Goal: Task Accomplishment & Management: Use online tool/utility

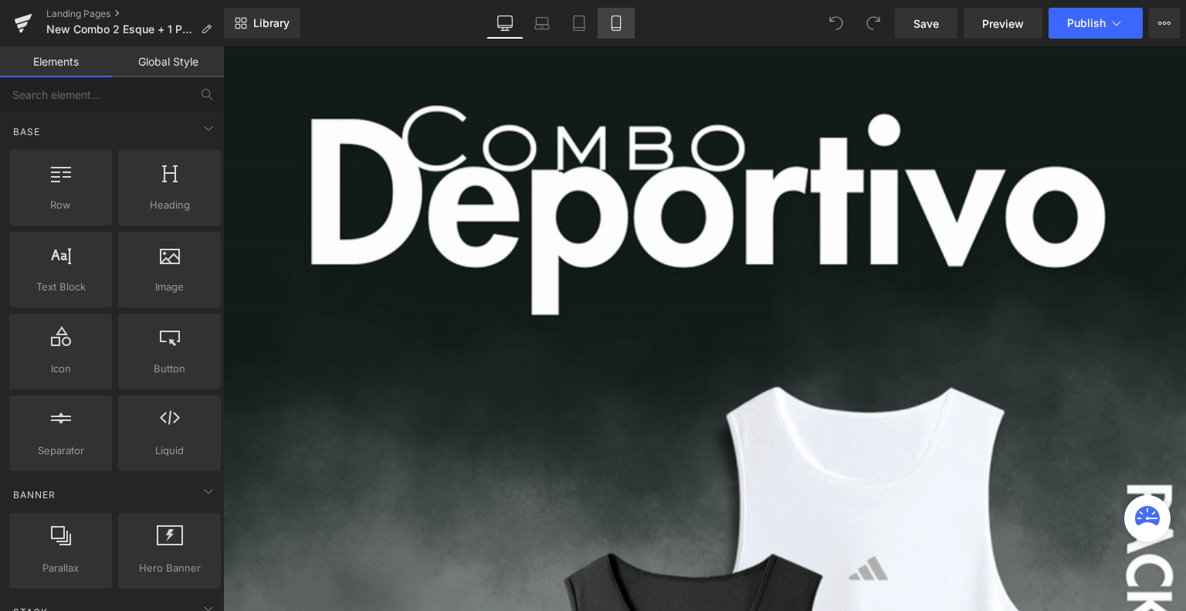
click at [613, 32] on link "Mobile" at bounding box center [616, 23] width 37 height 31
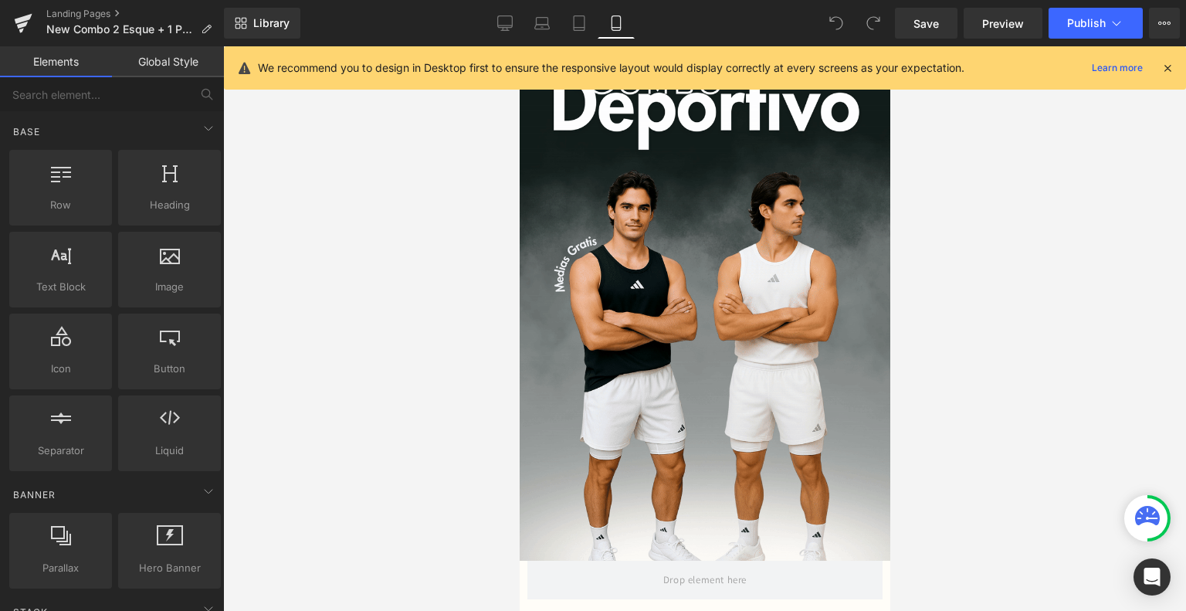
click at [1166, 69] on icon at bounding box center [1167, 68] width 14 height 14
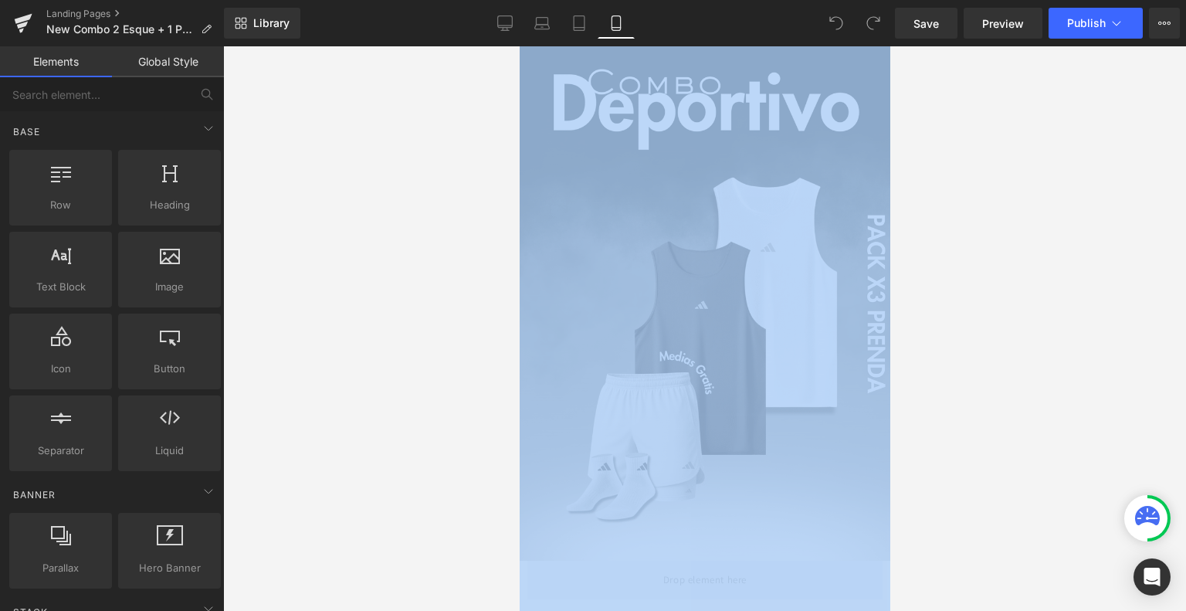
drag, startPoint x: 1166, startPoint y: 69, endPoint x: 1016, endPoint y: 273, distance: 253.6
click at [1016, 273] on div at bounding box center [704, 328] width 963 height 564
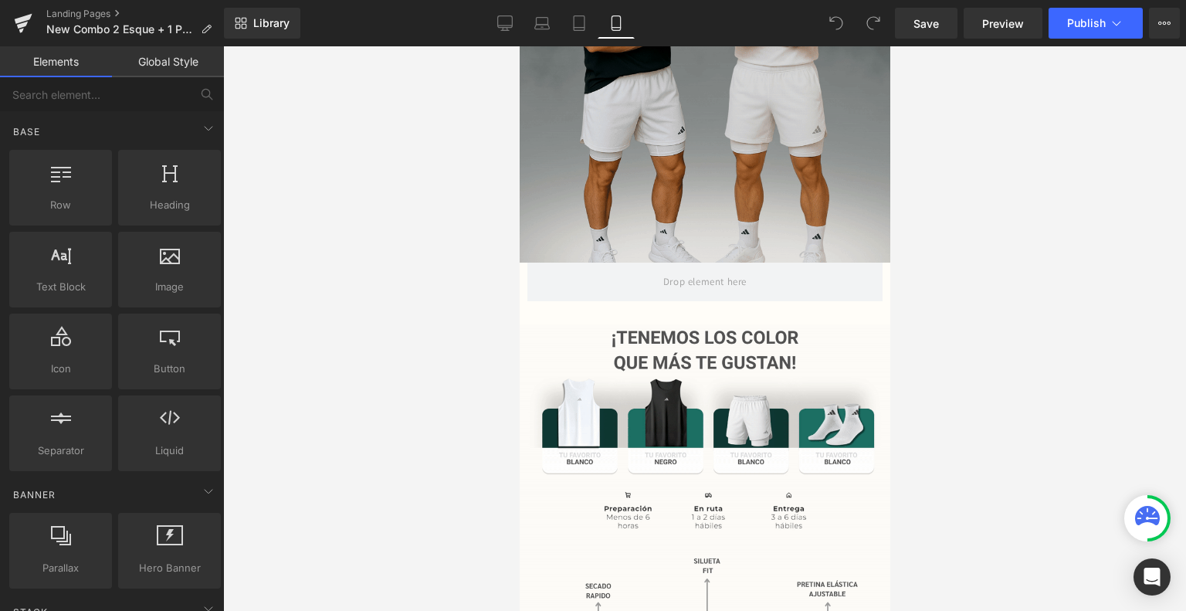
scroll to position [300, 0]
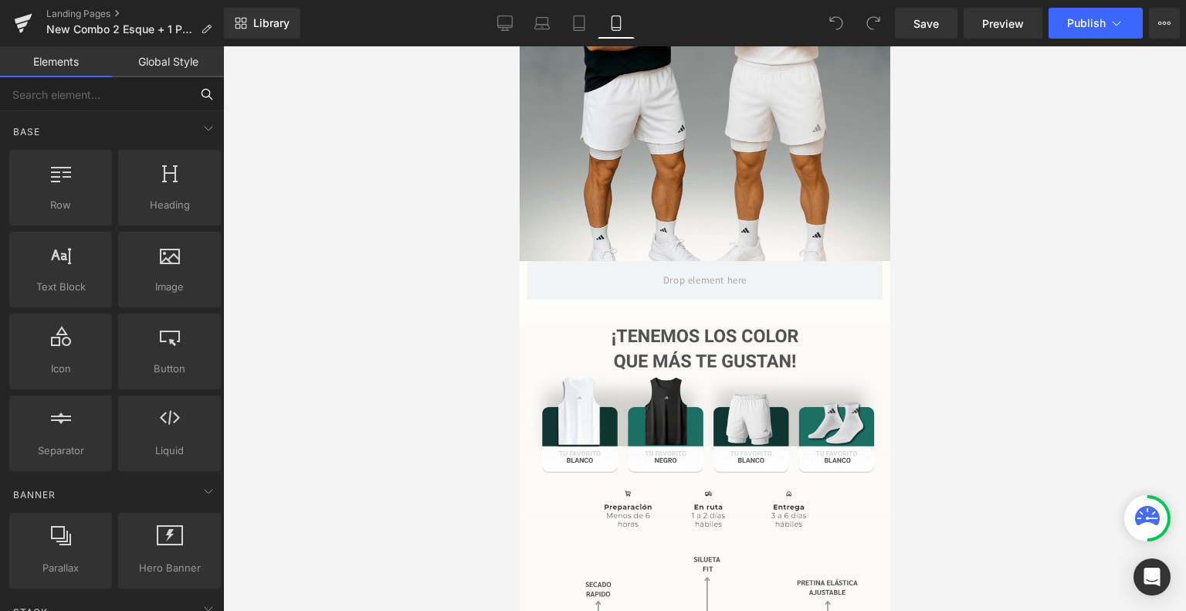
click at [136, 98] on input "text" at bounding box center [95, 94] width 190 height 34
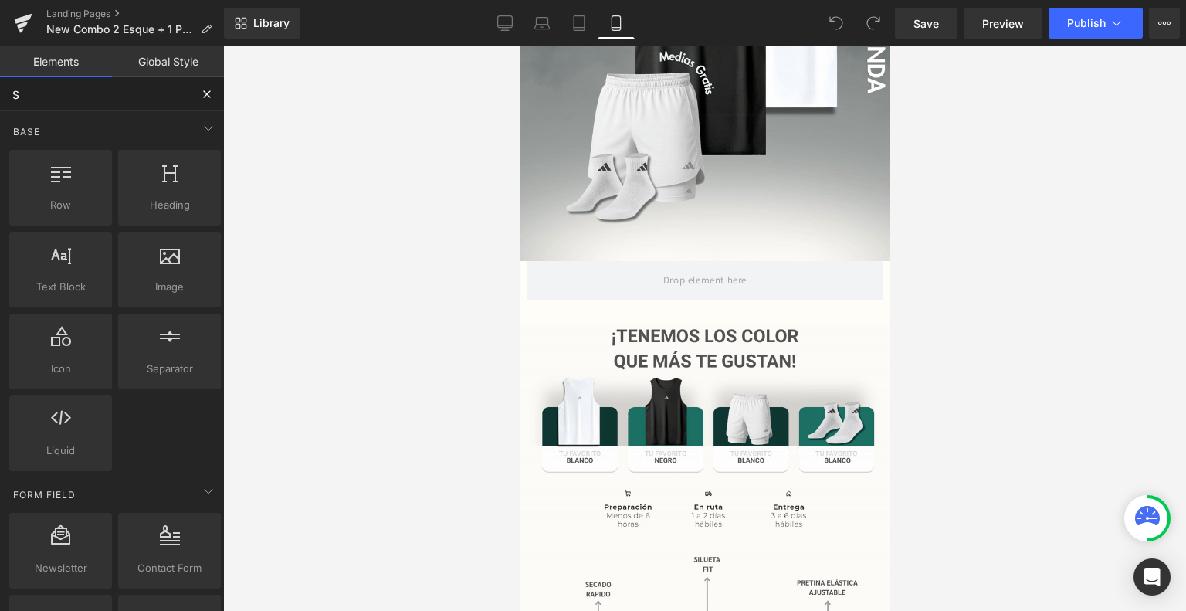
type input "Sw"
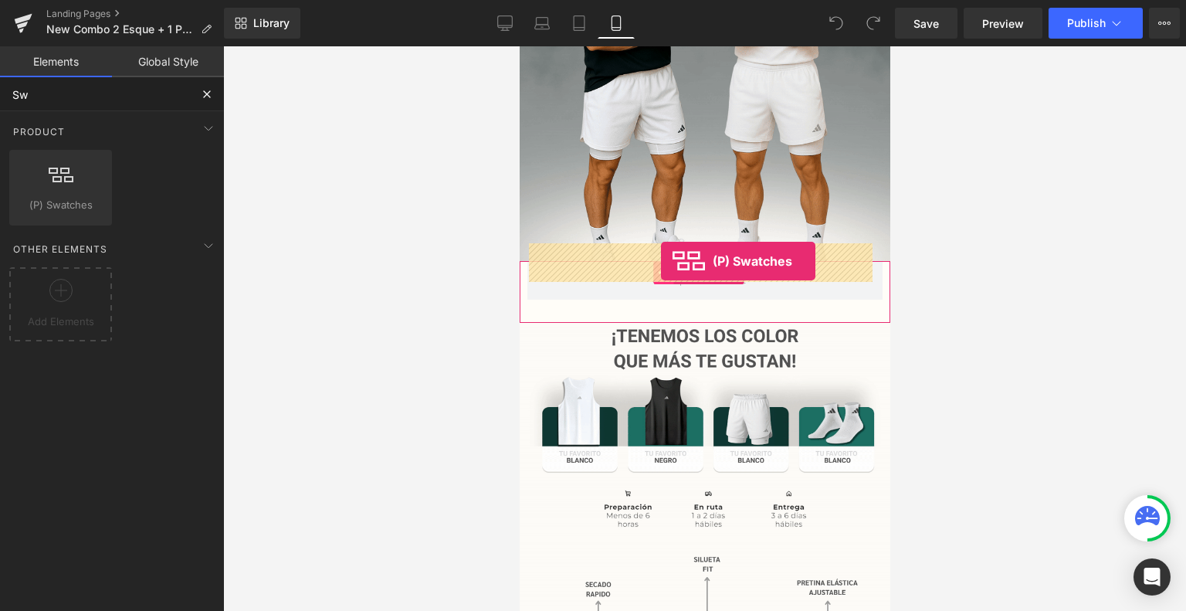
drag, startPoint x: 581, startPoint y: 234, endPoint x: 660, endPoint y: 262, distance: 83.5
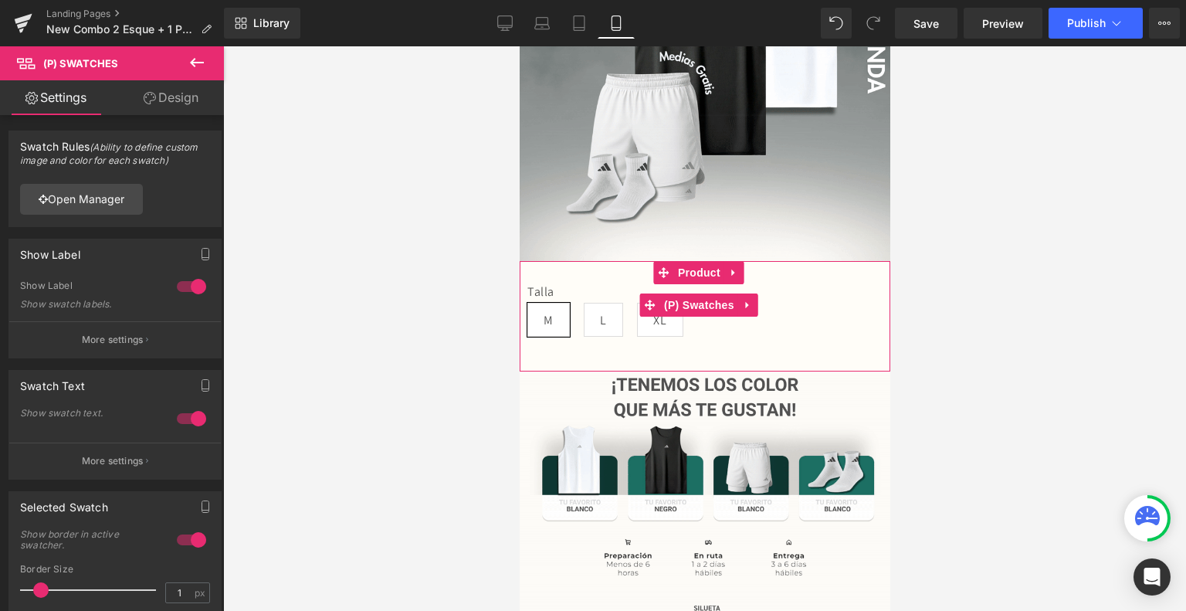
scroll to position [232, 0]
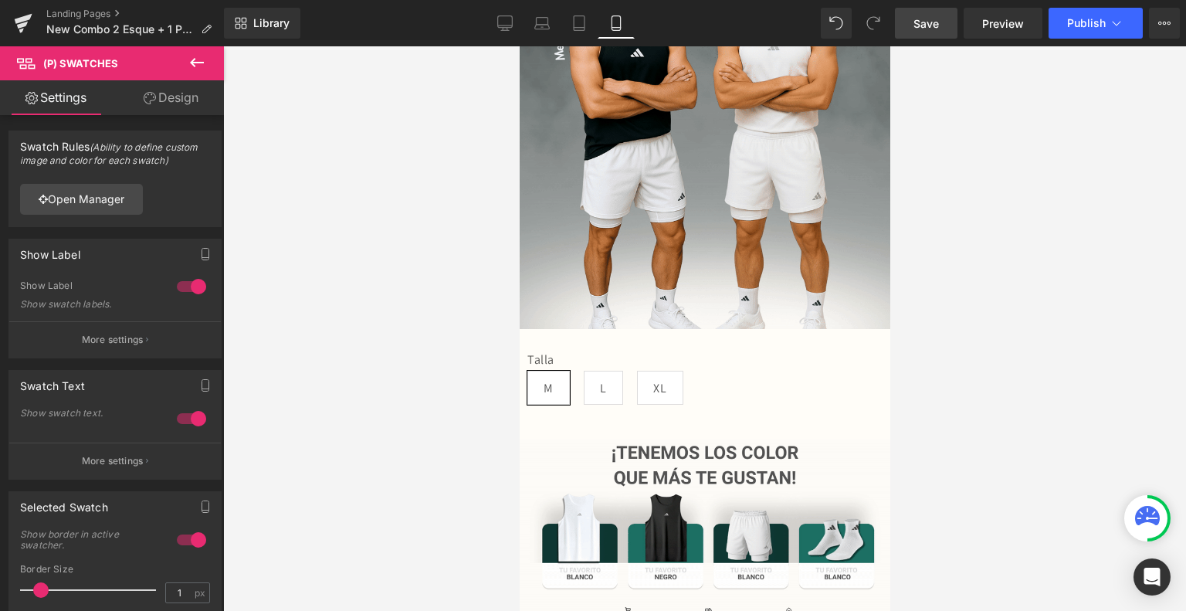
click at [934, 30] on span "Save" at bounding box center [925, 23] width 25 height 16
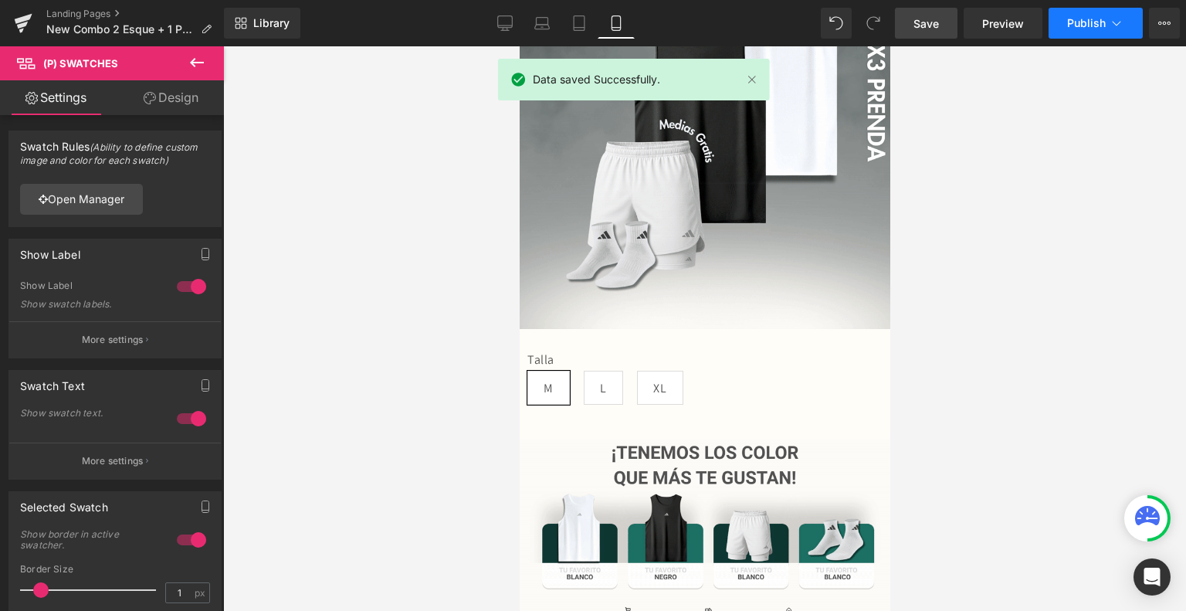
click at [1096, 22] on span "Publish" at bounding box center [1086, 23] width 39 height 12
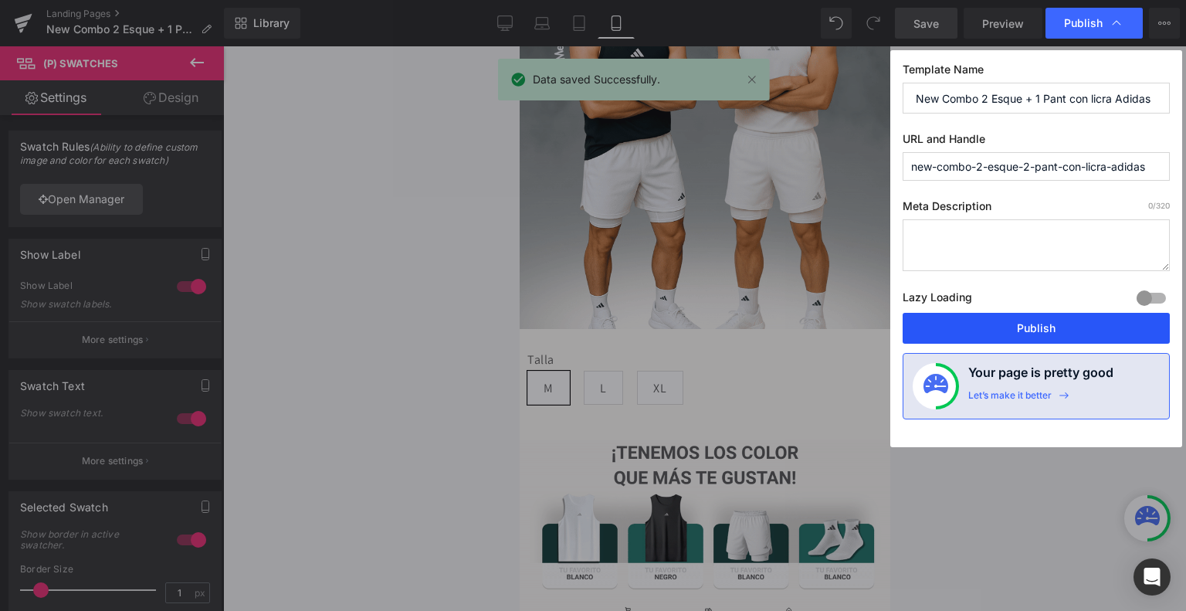
click at [1028, 323] on button "Publish" at bounding box center [1036, 328] width 267 height 31
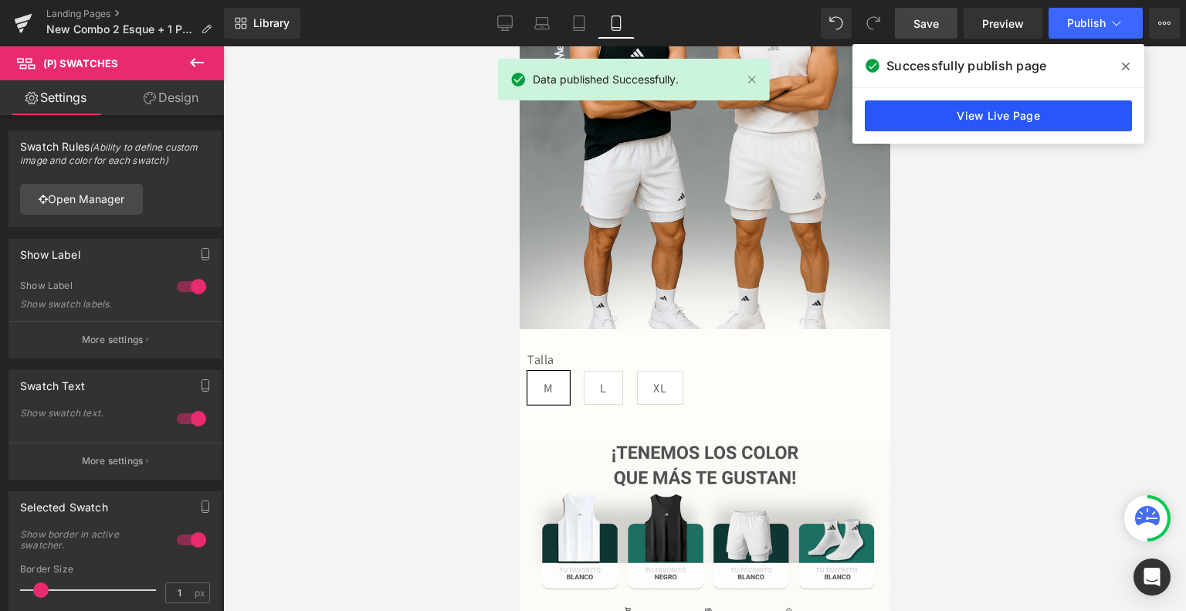
click at [985, 107] on link "View Live Page" at bounding box center [998, 115] width 267 height 31
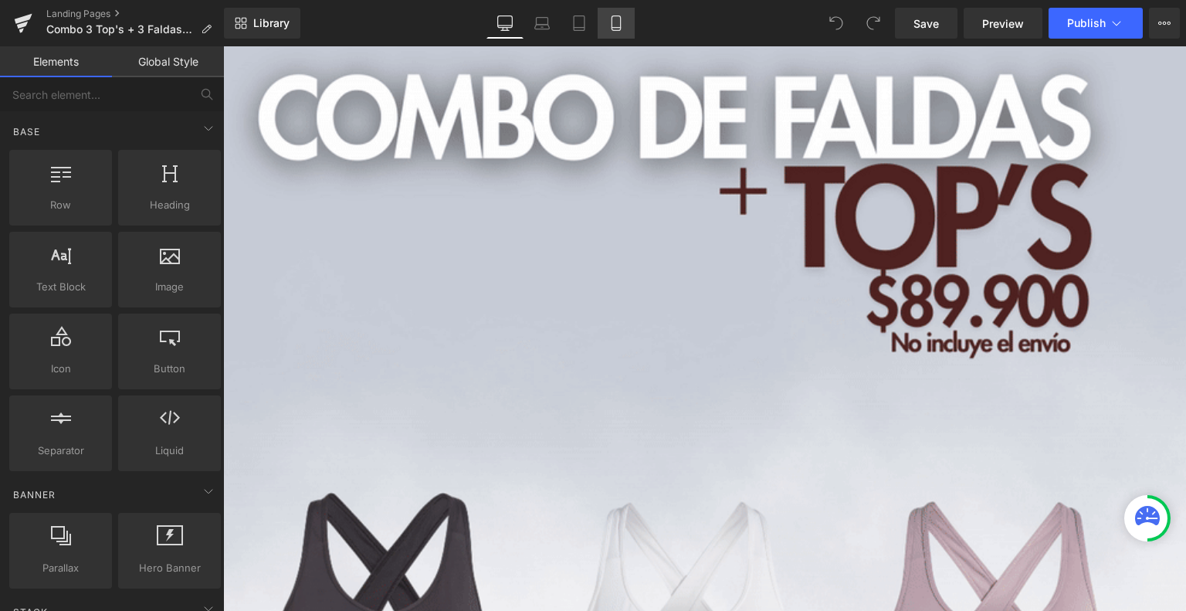
click at [608, 22] on icon at bounding box center [615, 22] width 15 height 15
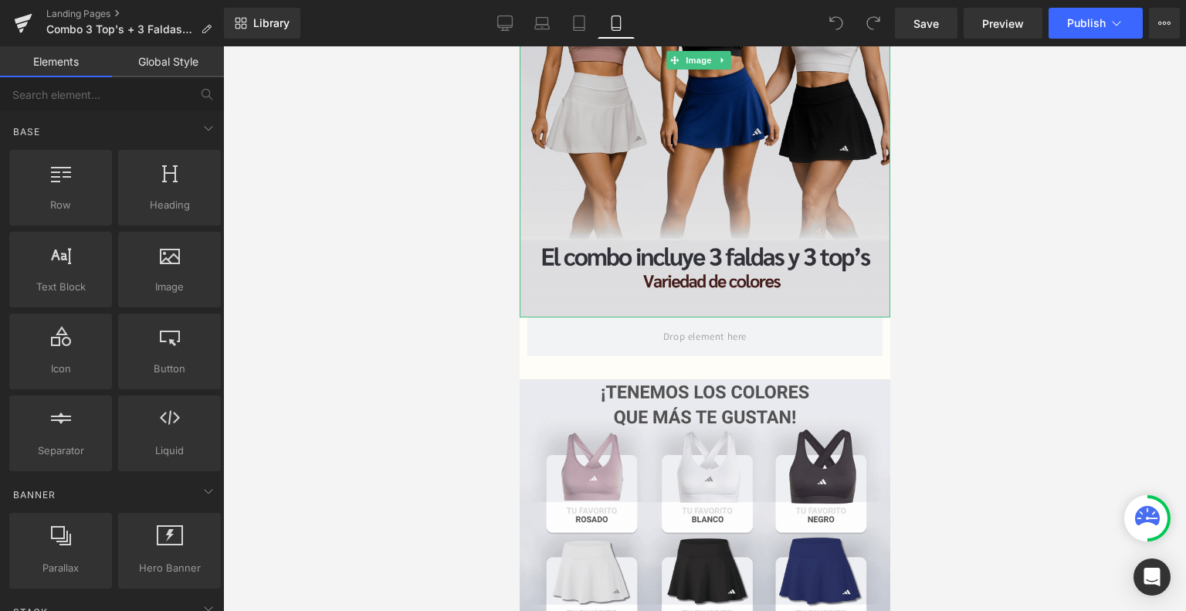
scroll to position [244, 0]
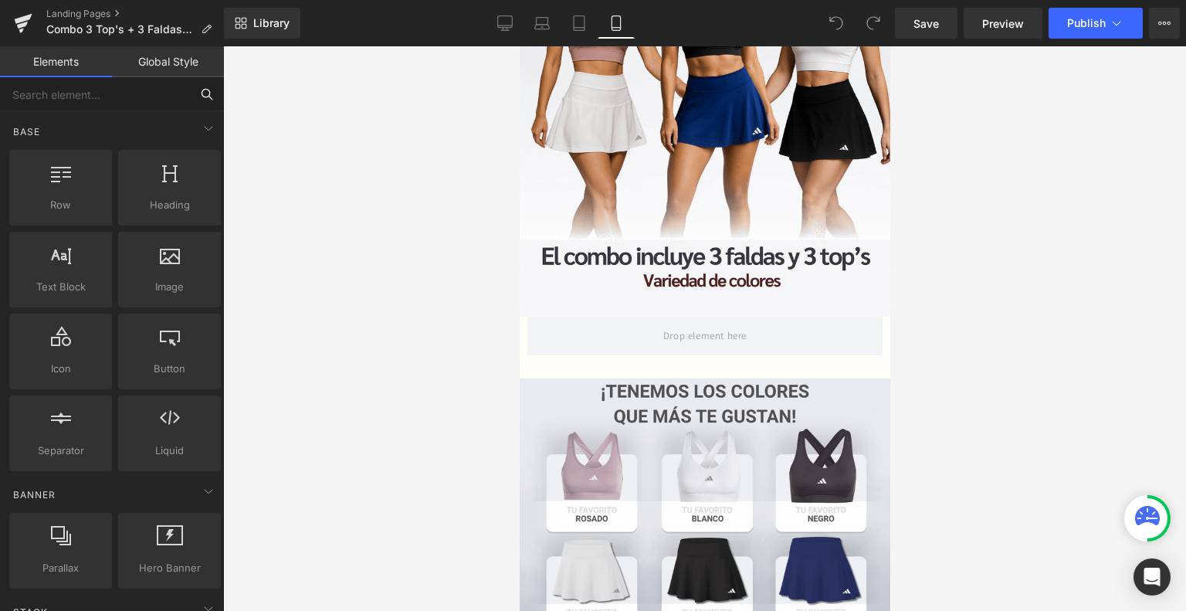
click at [175, 95] on input "text" at bounding box center [95, 94] width 190 height 34
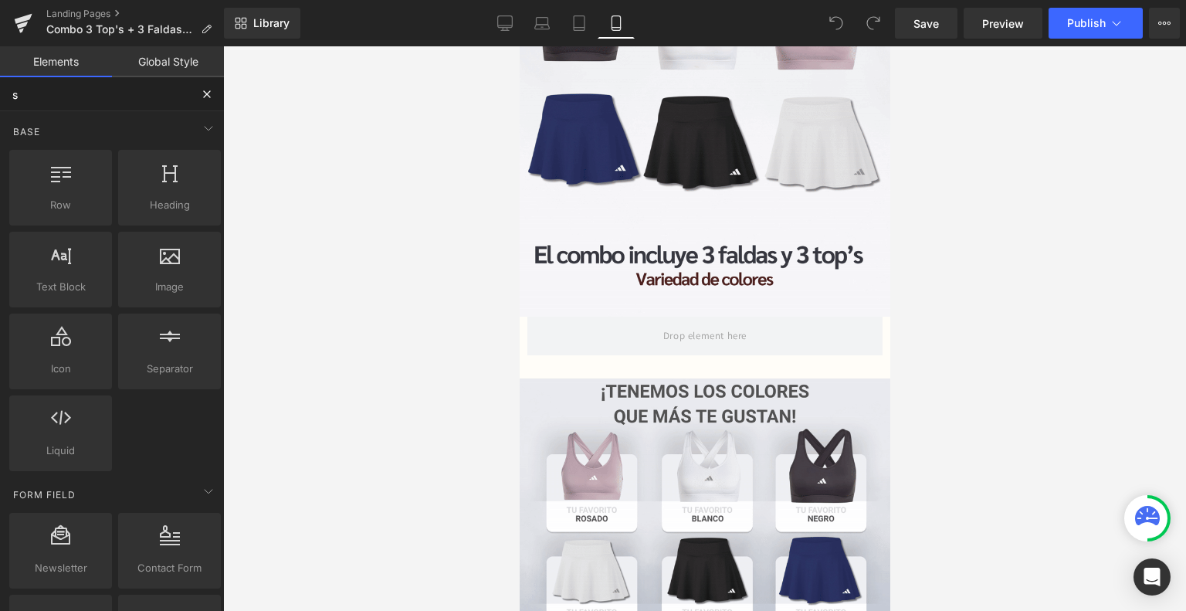
type input "sw"
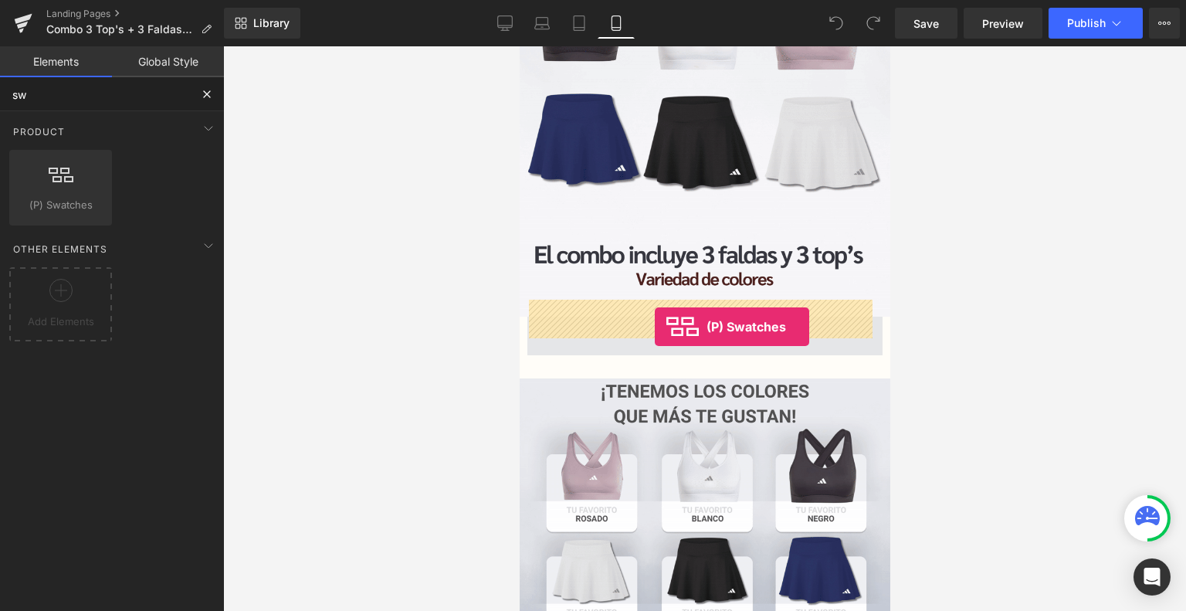
drag, startPoint x: 584, startPoint y: 220, endPoint x: 654, endPoint y: 327, distance: 127.6
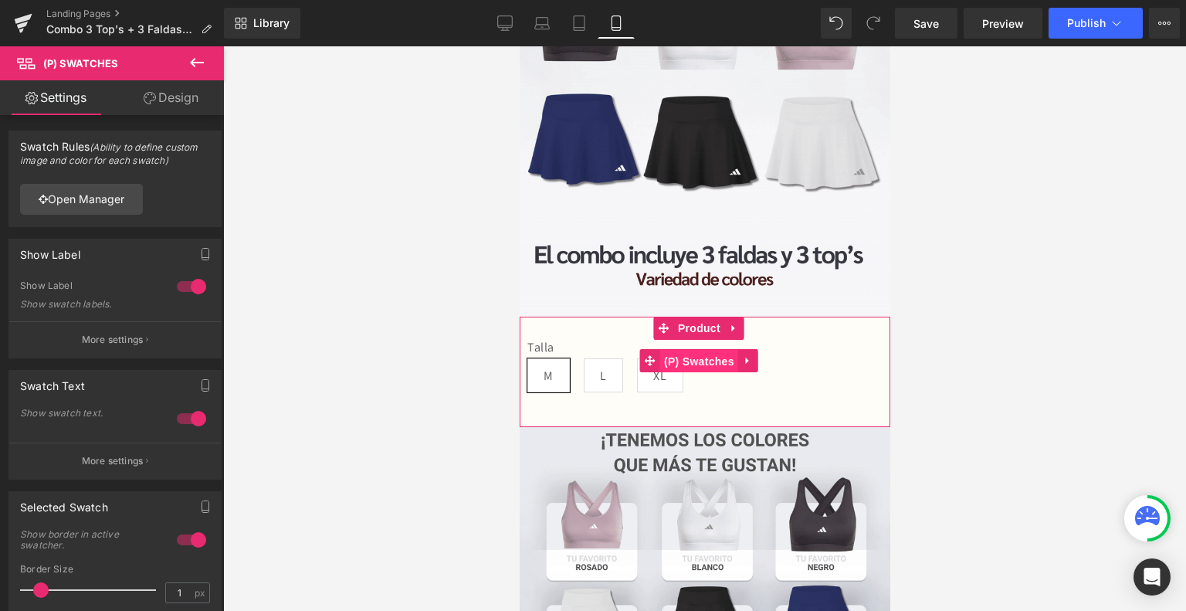
click at [684, 350] on span "(P) Swatches" at bounding box center [698, 361] width 78 height 23
click at [715, 349] on span "(P) Swatches" at bounding box center [698, 360] width 78 height 23
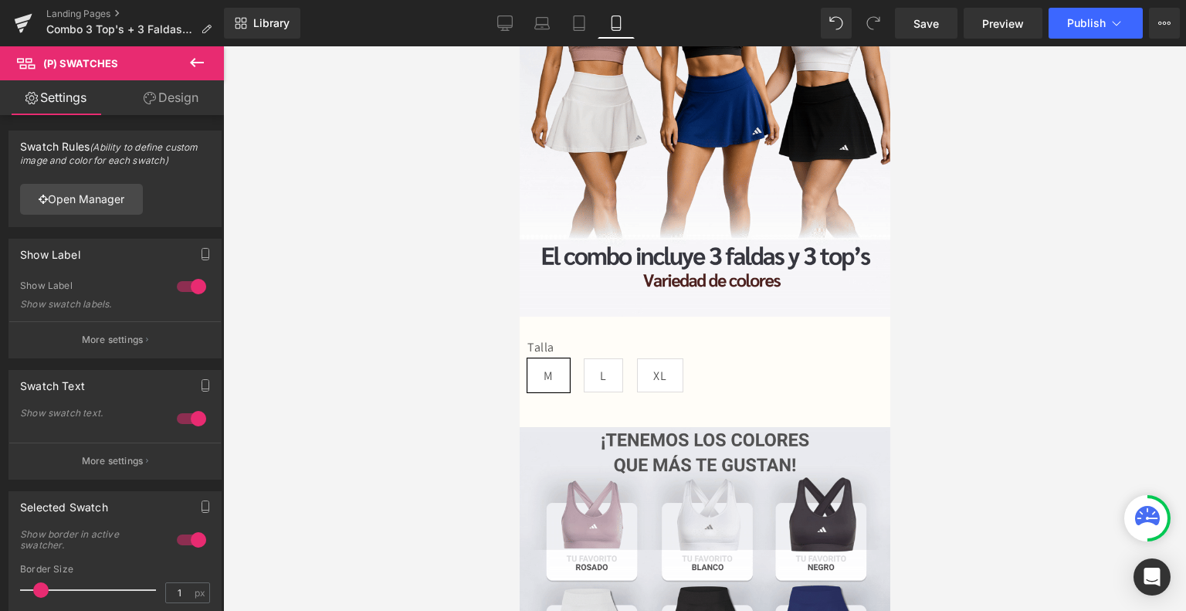
click at [179, 98] on link "Design" at bounding box center [171, 97] width 112 height 35
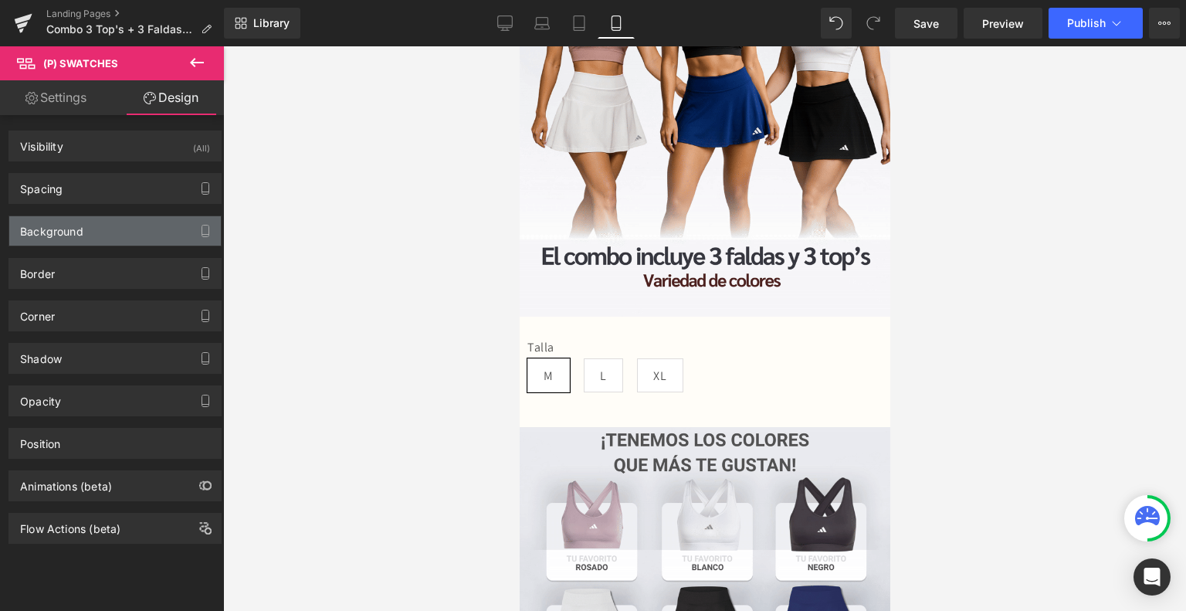
click at [76, 239] on div "Background" at bounding box center [115, 230] width 212 height 29
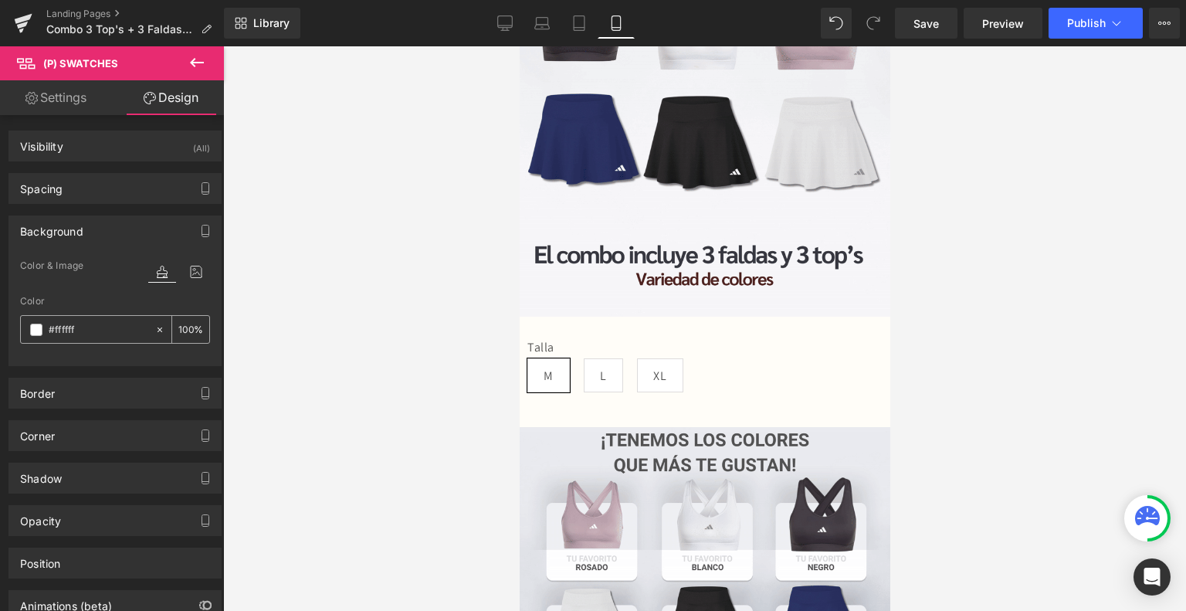
click at [93, 324] on input "#ffffff" at bounding box center [98, 329] width 99 height 17
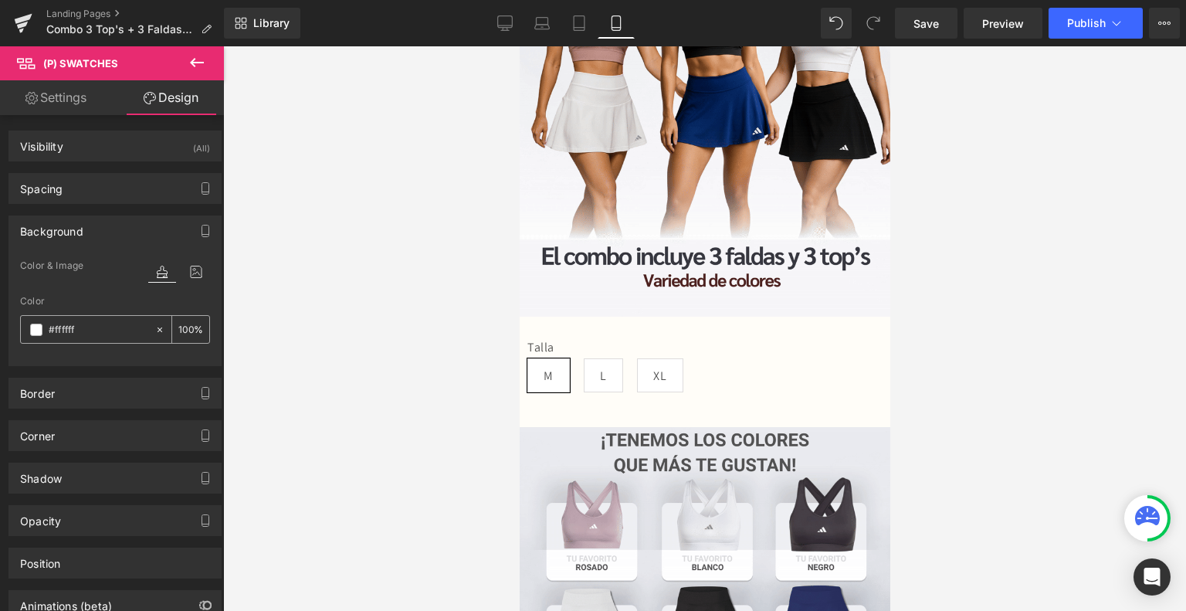
paste input "c7ccd6"
type input "#c7ccd6"
type input "0"
click at [134, 232] on div "Background" at bounding box center [115, 230] width 212 height 29
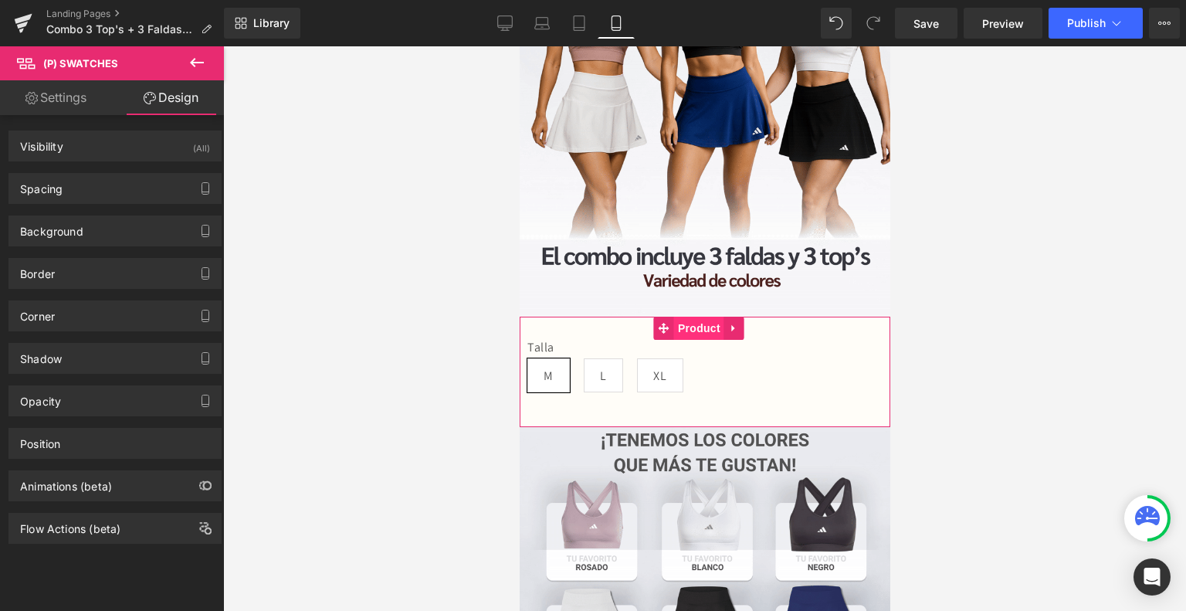
click at [686, 317] on span "Product" at bounding box center [698, 328] width 50 height 23
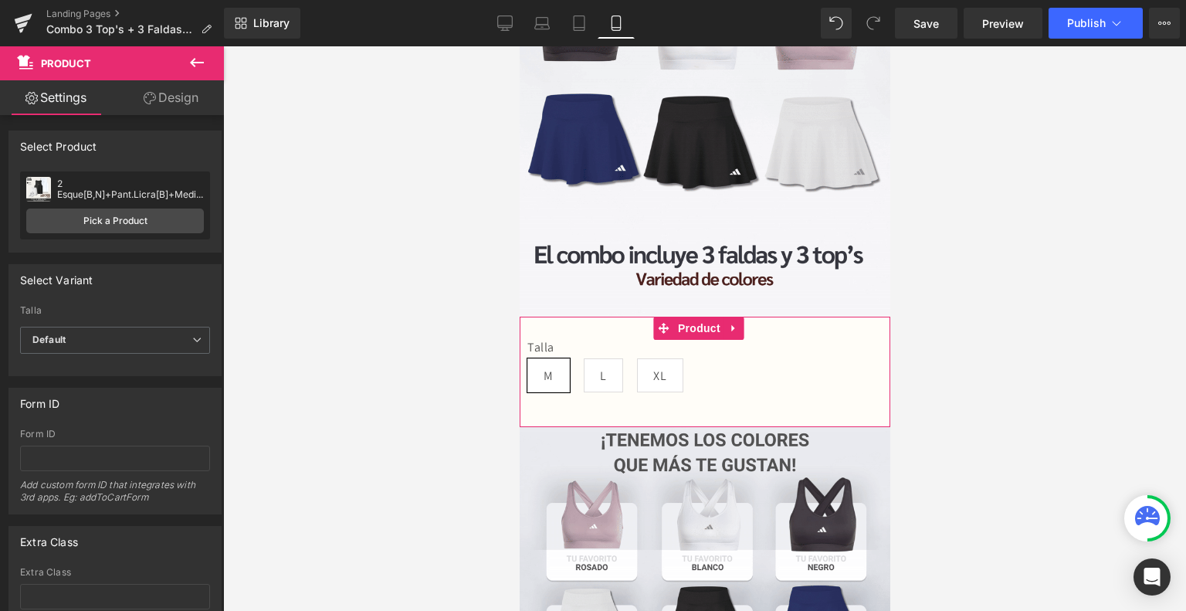
click at [185, 99] on link "Design" at bounding box center [171, 97] width 112 height 35
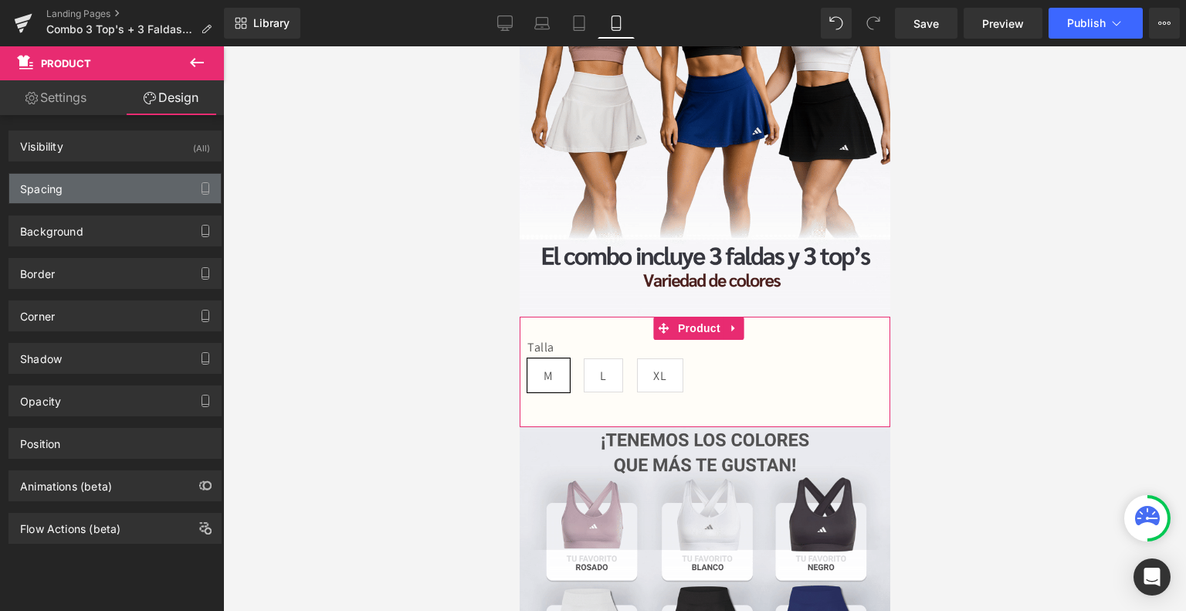
type input "#fffdf8"
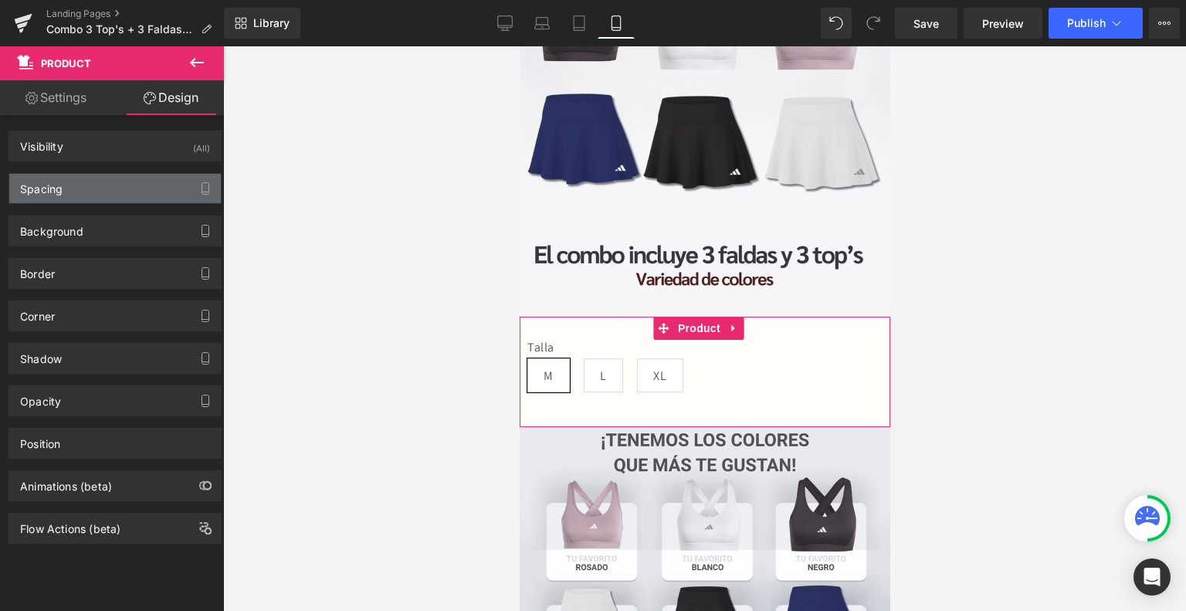
type input "100"
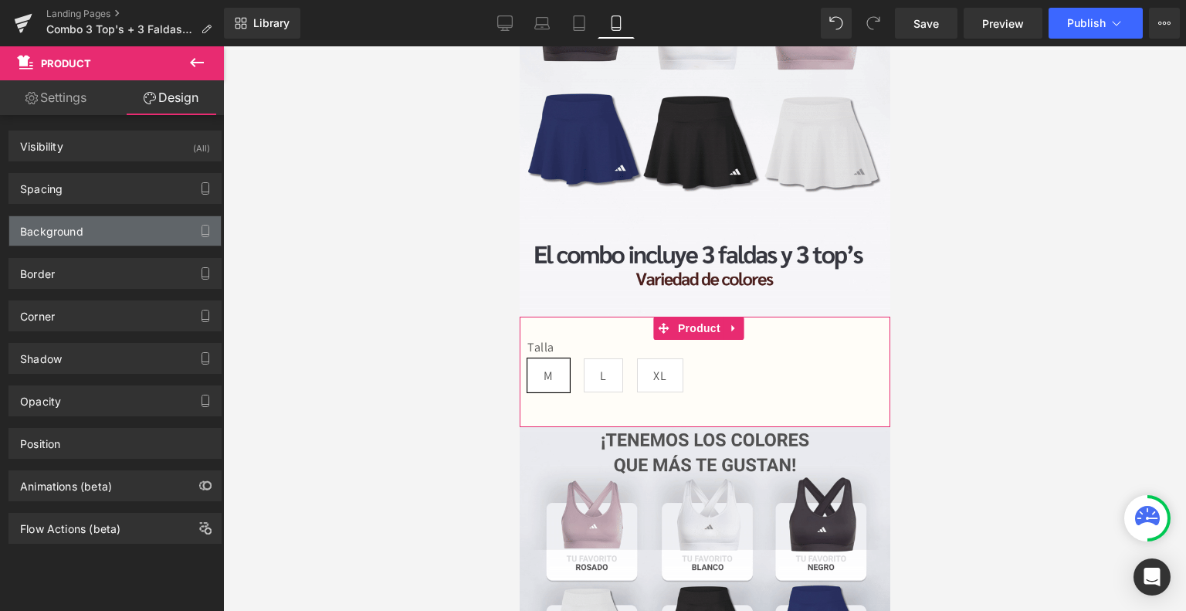
click at [87, 219] on div "Background" at bounding box center [115, 230] width 212 height 29
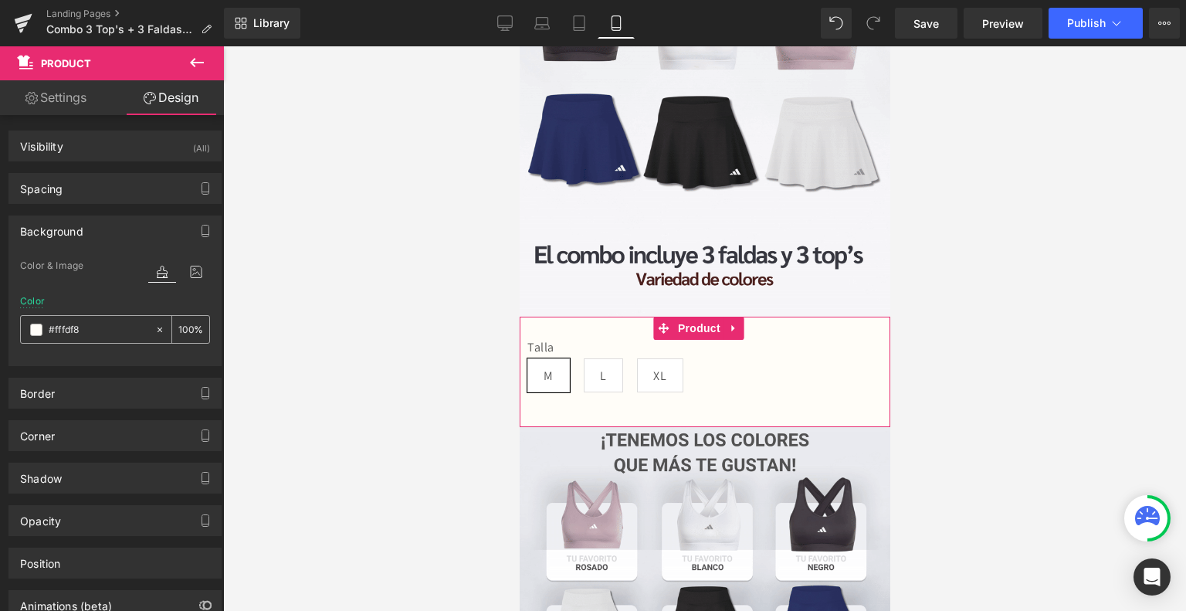
click at [102, 317] on div "#fffdf8" at bounding box center [88, 329] width 134 height 27
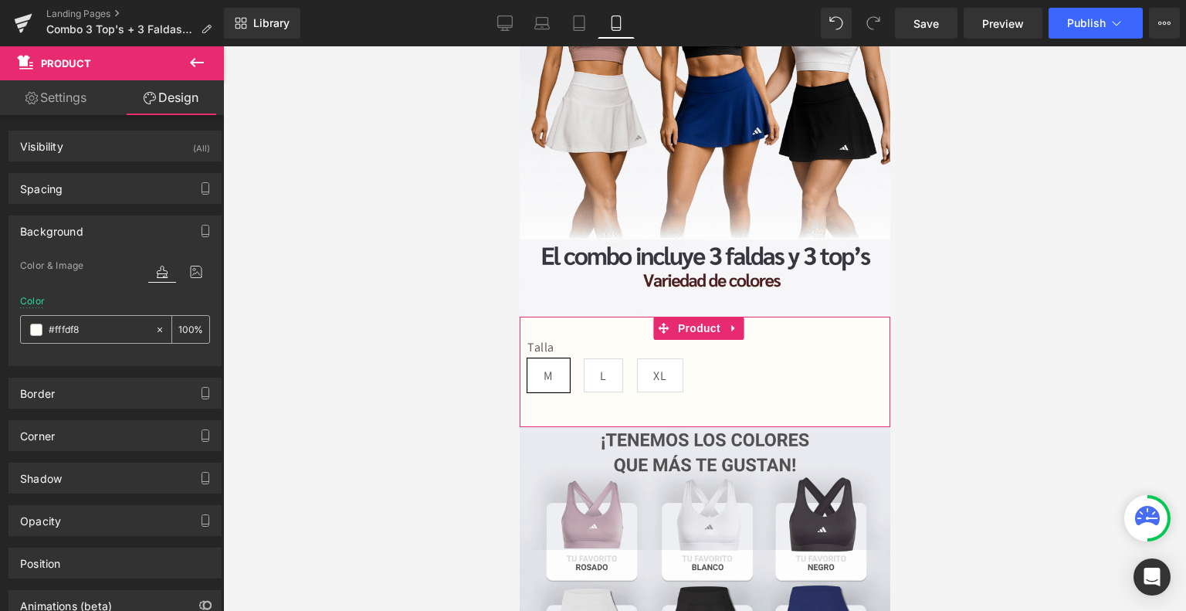
click at [102, 330] on input "#fffdf8" at bounding box center [98, 329] width 99 height 17
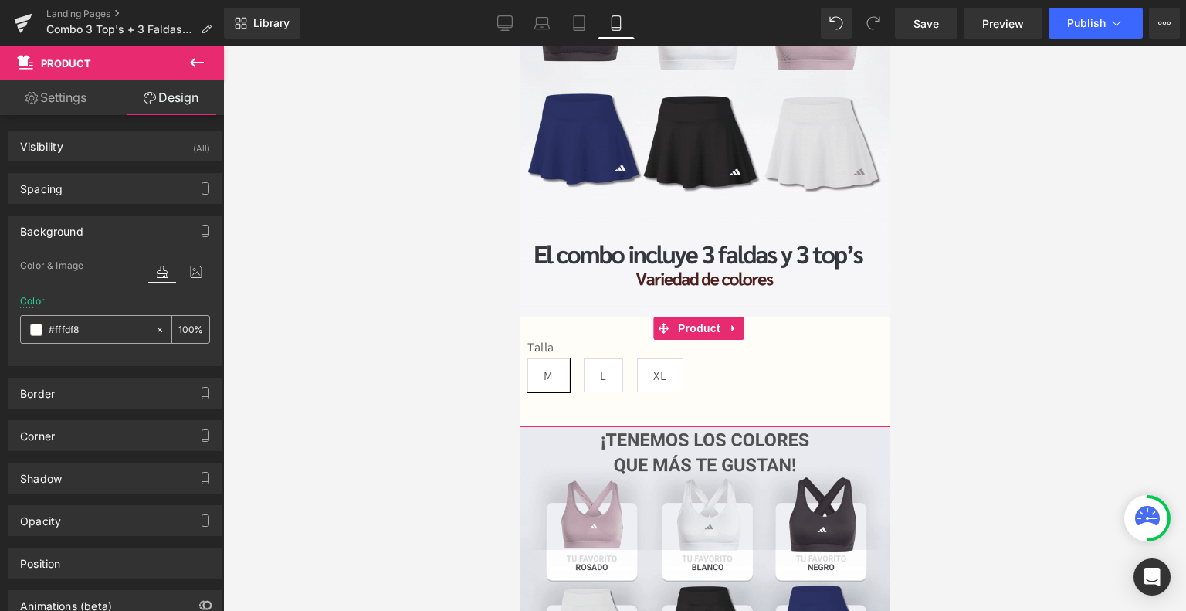
paste input "c7ccd6"
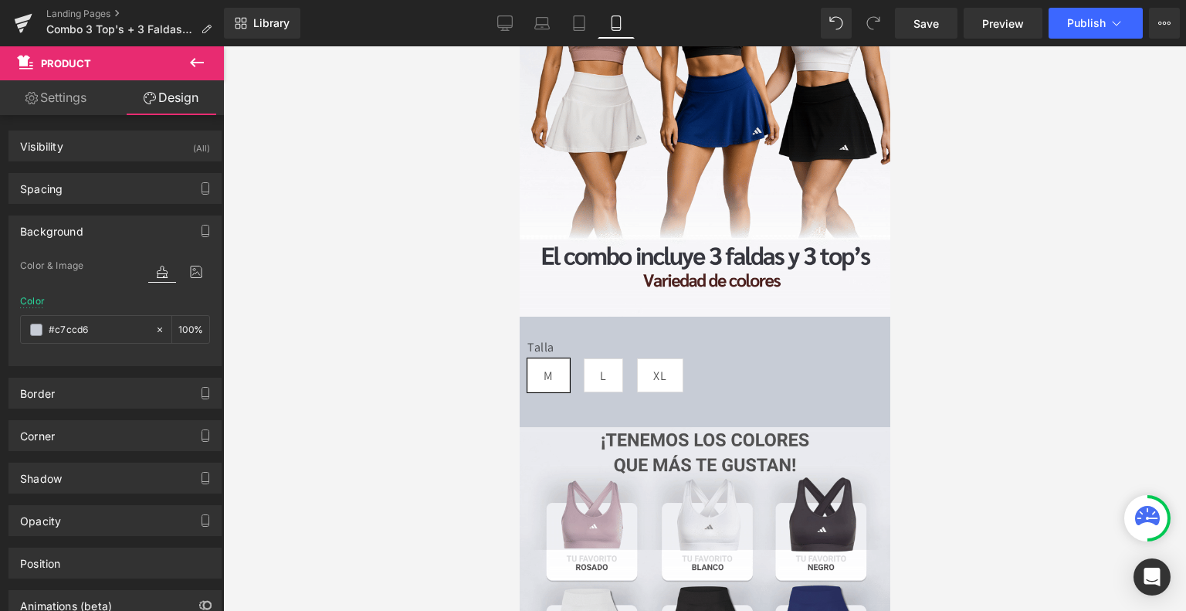
type input "#fffdf8"
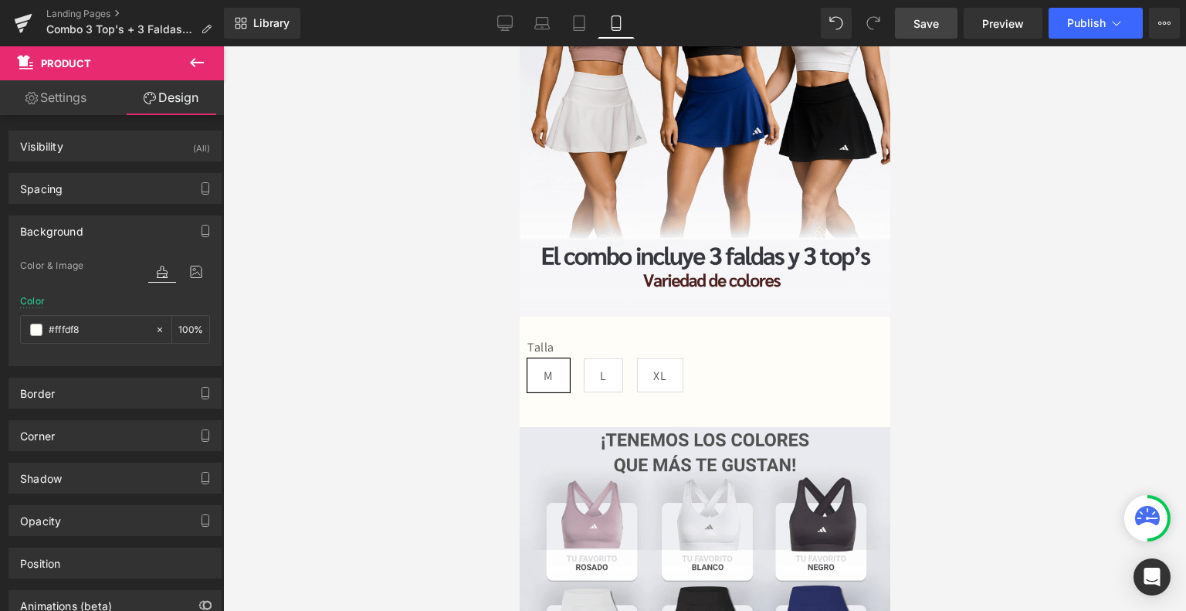
click at [944, 22] on link "Save" at bounding box center [926, 23] width 63 height 31
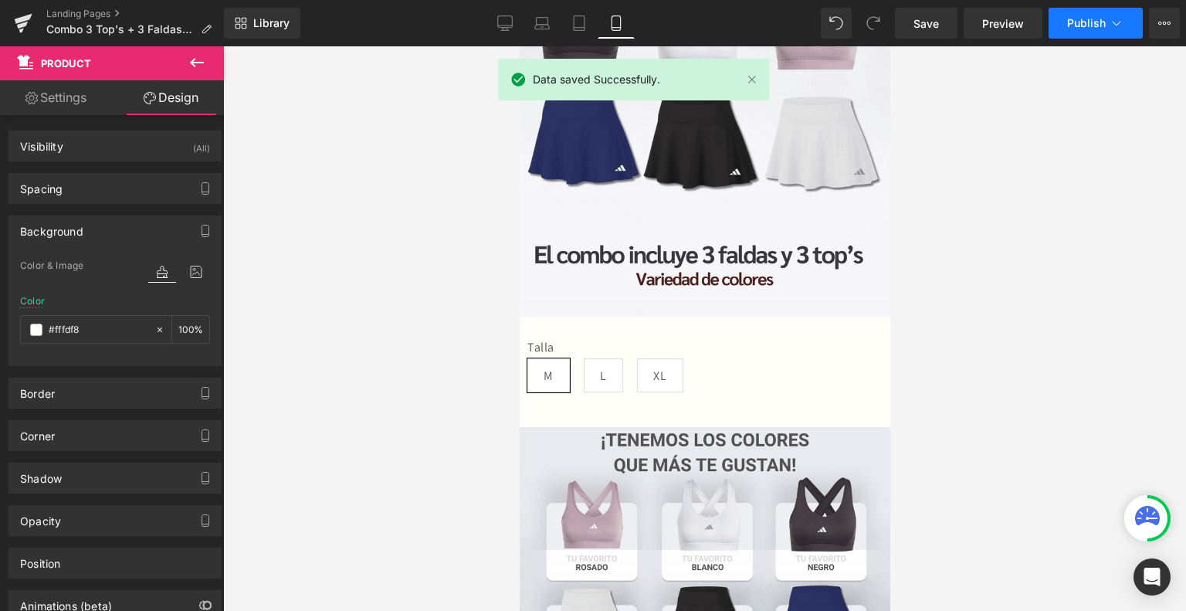
click at [1076, 24] on span "Publish" at bounding box center [1086, 23] width 39 height 12
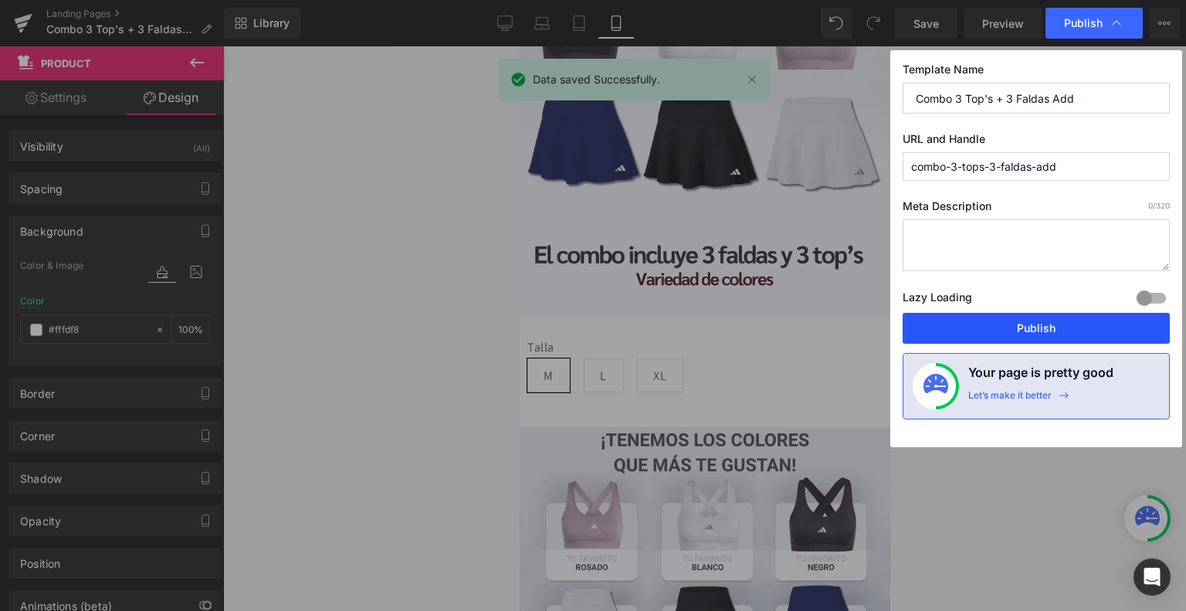
click at [1025, 320] on button "Publish" at bounding box center [1036, 328] width 267 height 31
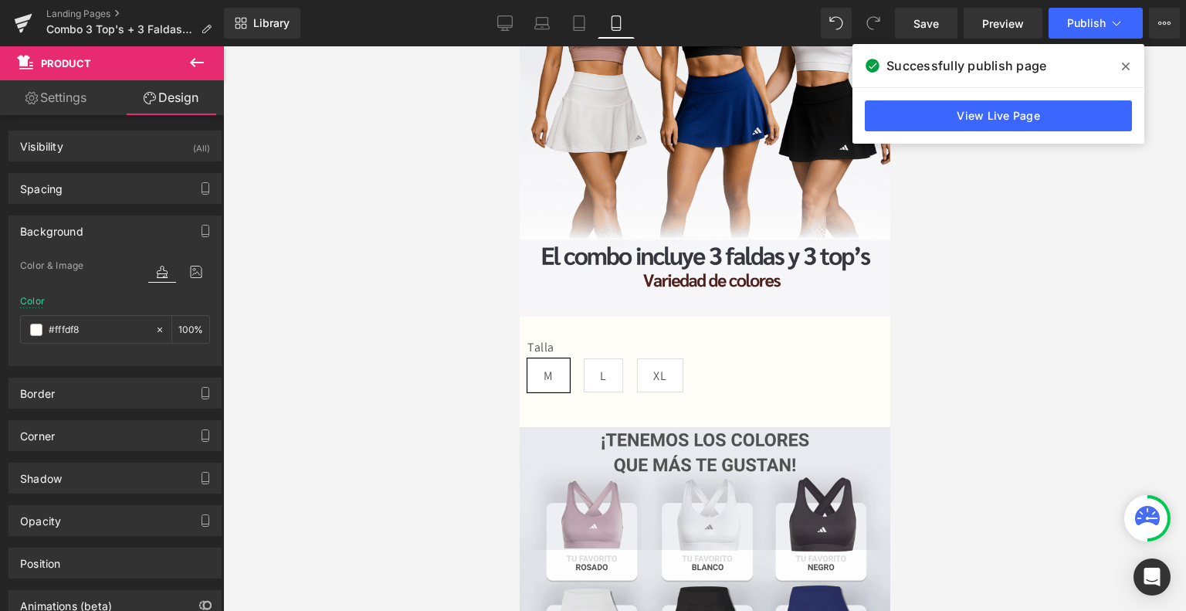
click at [1133, 64] on span at bounding box center [1125, 66] width 25 height 25
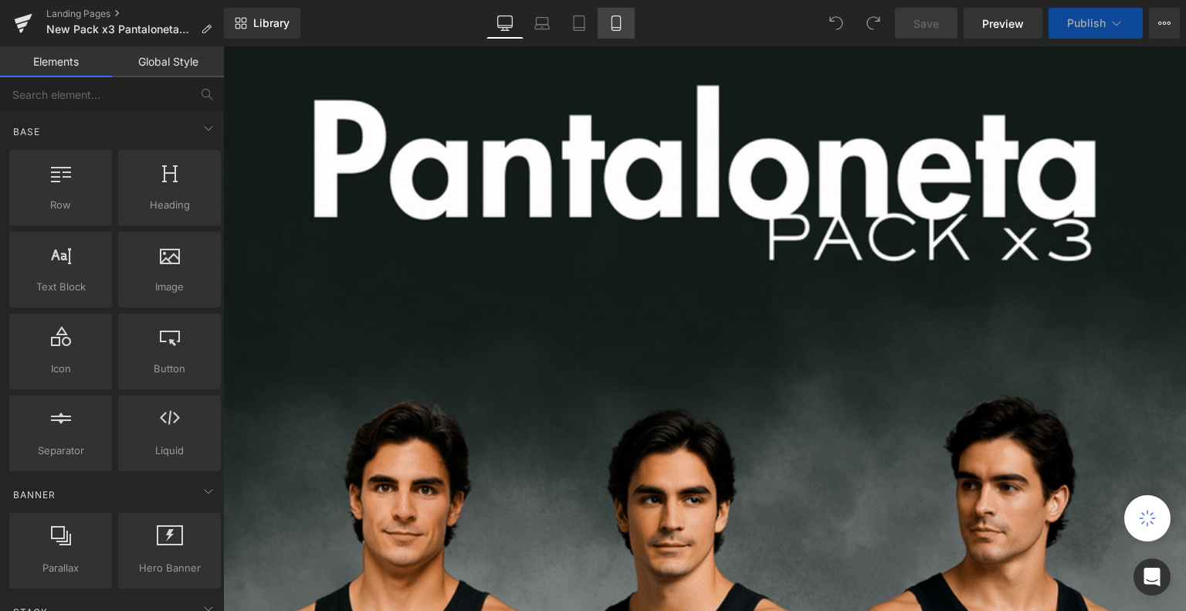
click at [616, 25] on icon at bounding box center [615, 22] width 15 height 15
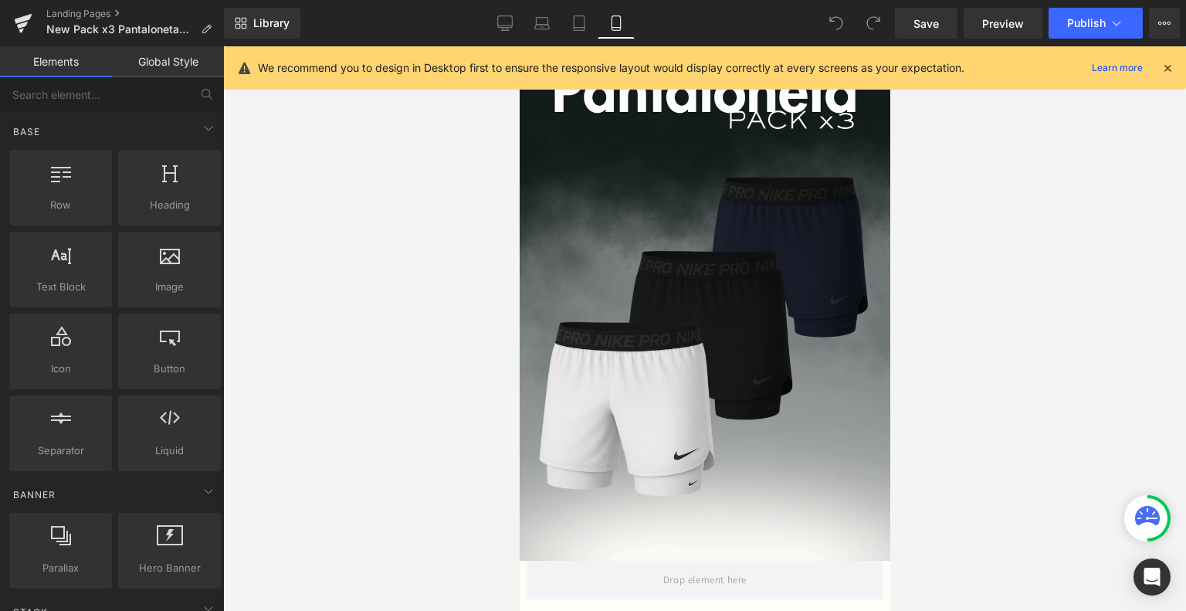
click at [1171, 69] on icon at bounding box center [1167, 68] width 14 height 14
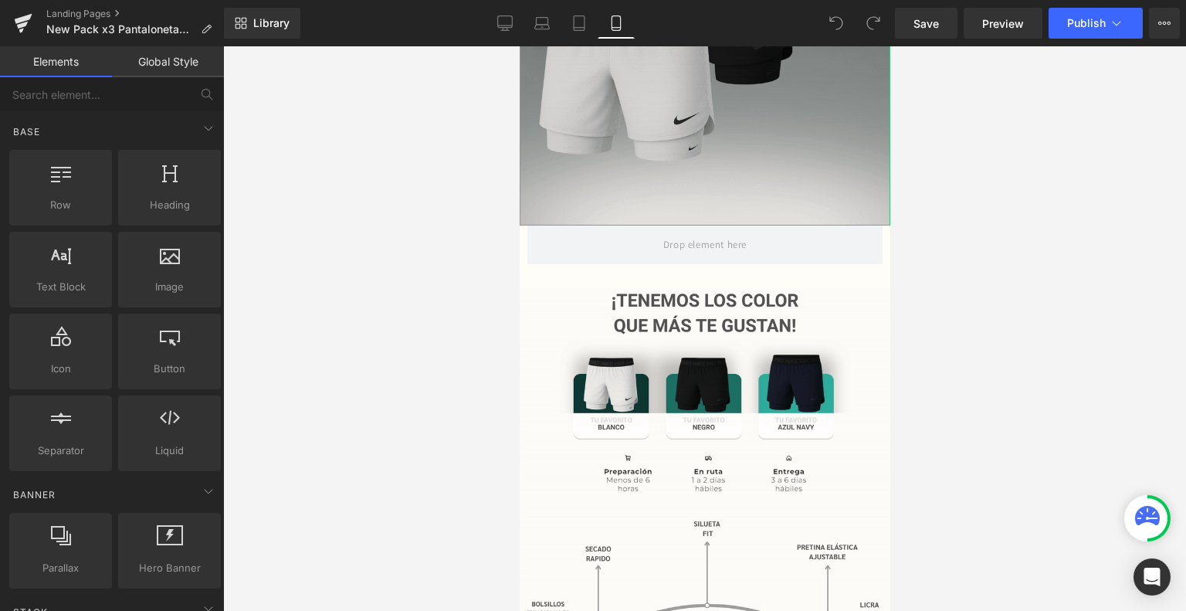
scroll to position [345, 0]
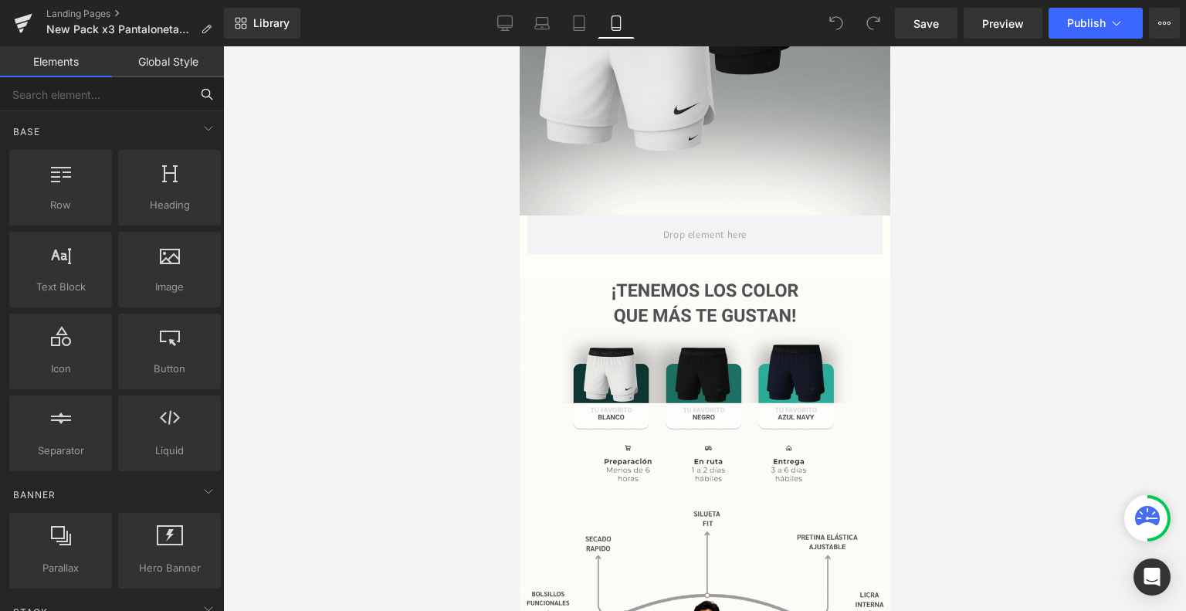
click at [148, 83] on input "text" at bounding box center [95, 94] width 190 height 34
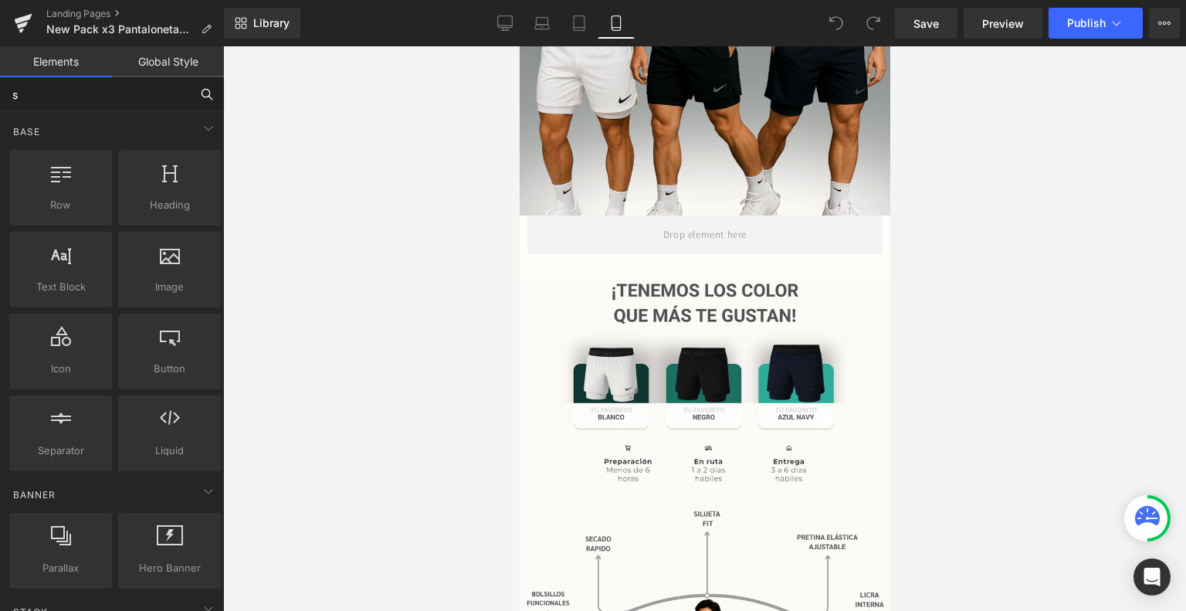
type input "sw"
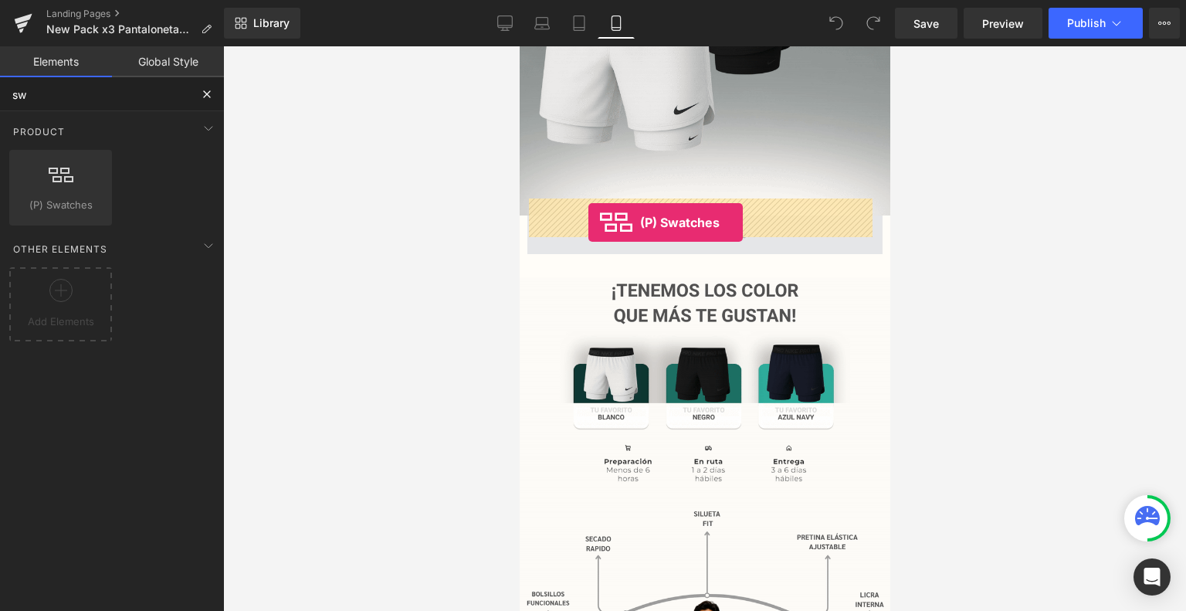
drag, startPoint x: 578, startPoint y: 240, endPoint x: 588, endPoint y: 222, distance: 21.1
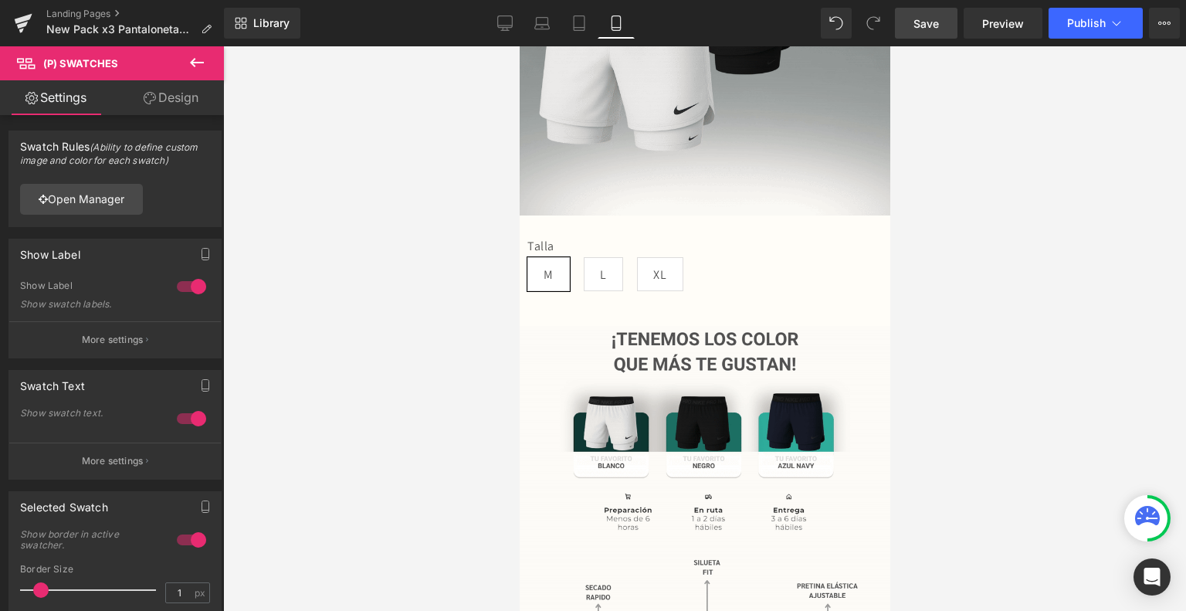
click at [942, 24] on link "Save" at bounding box center [926, 23] width 63 height 31
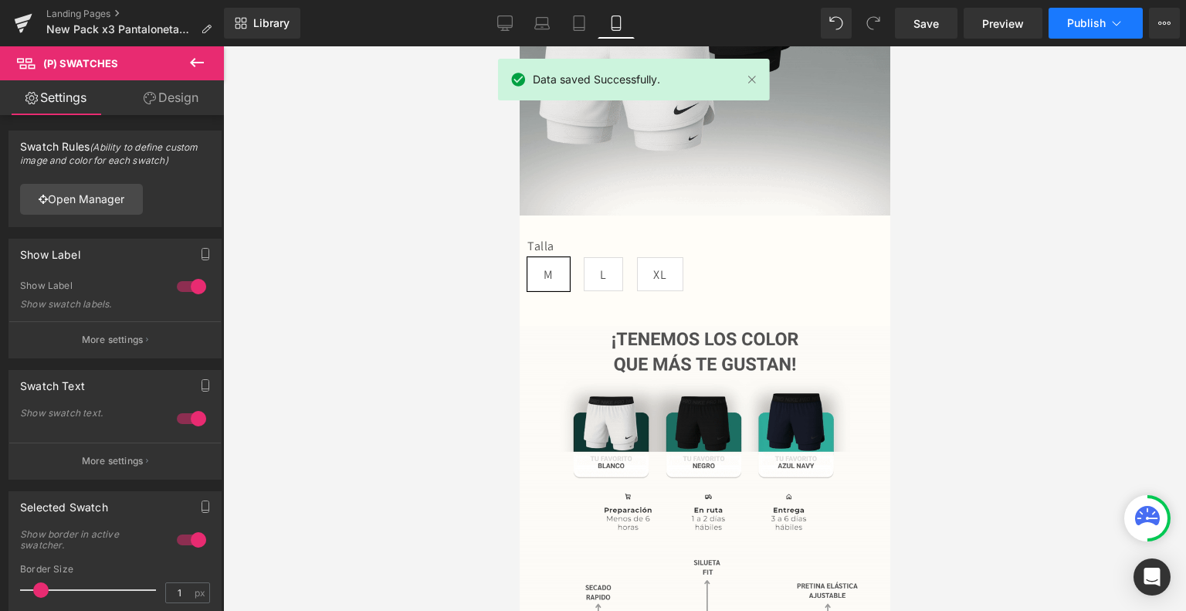
click at [1110, 22] on icon at bounding box center [1116, 22] width 15 height 15
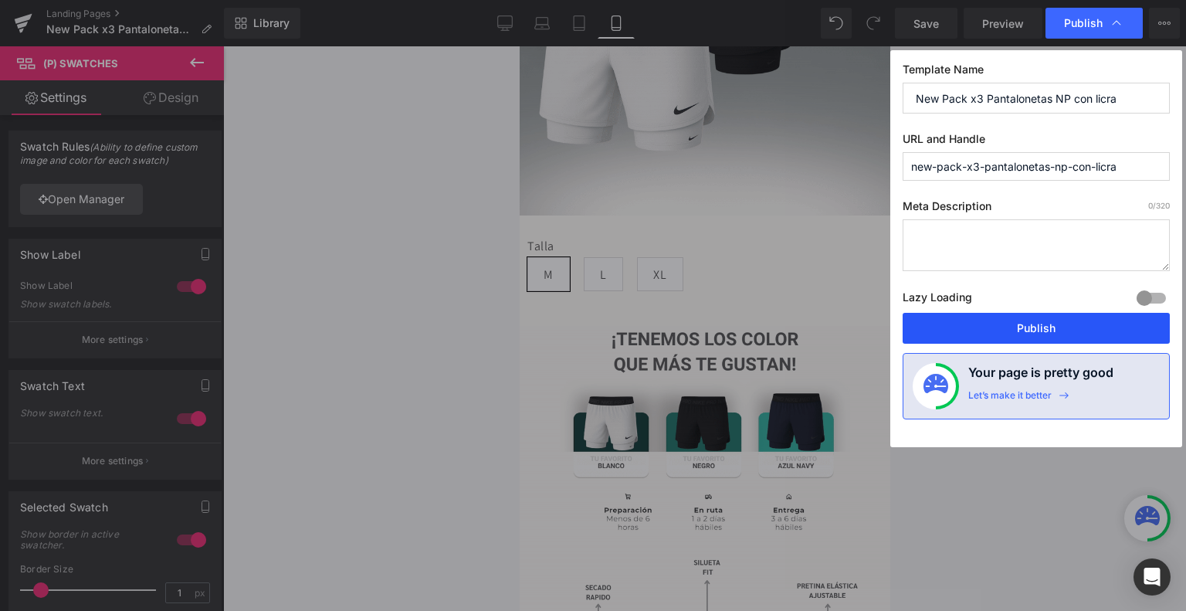
click at [1012, 324] on button "Publish" at bounding box center [1036, 328] width 267 height 31
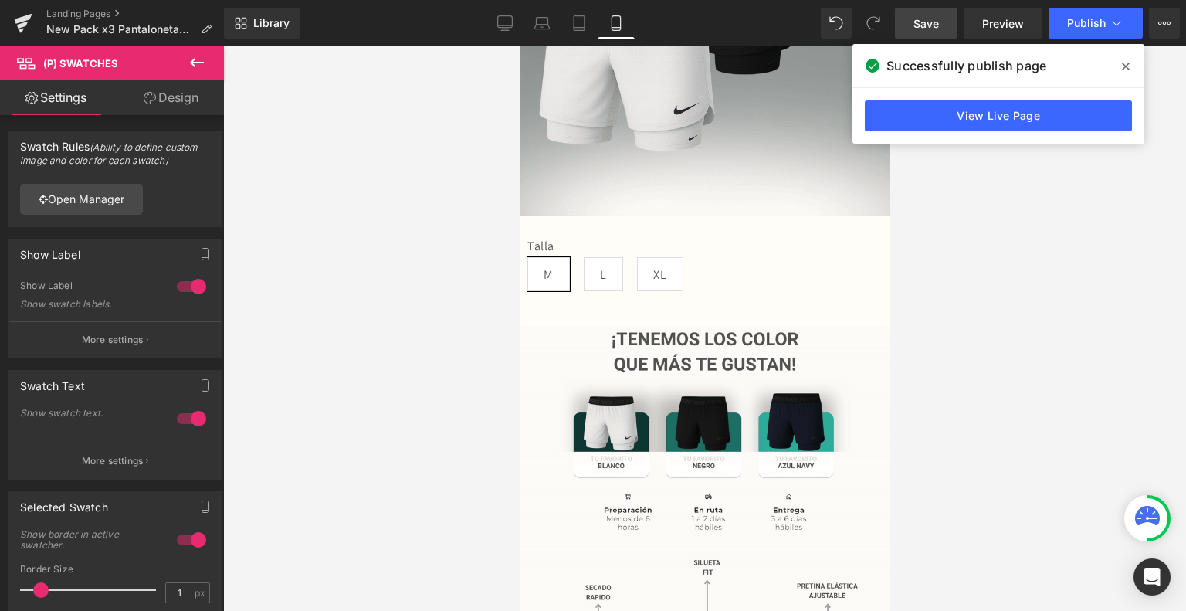
click at [920, 24] on span "Save" at bounding box center [925, 23] width 25 height 16
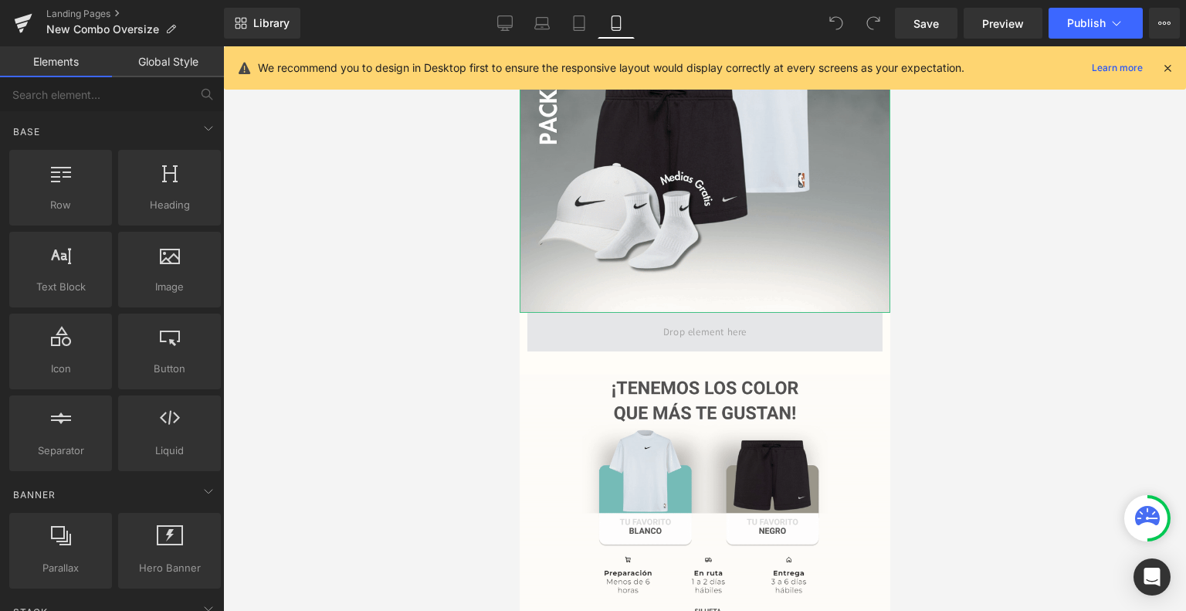
scroll to position [249, 0]
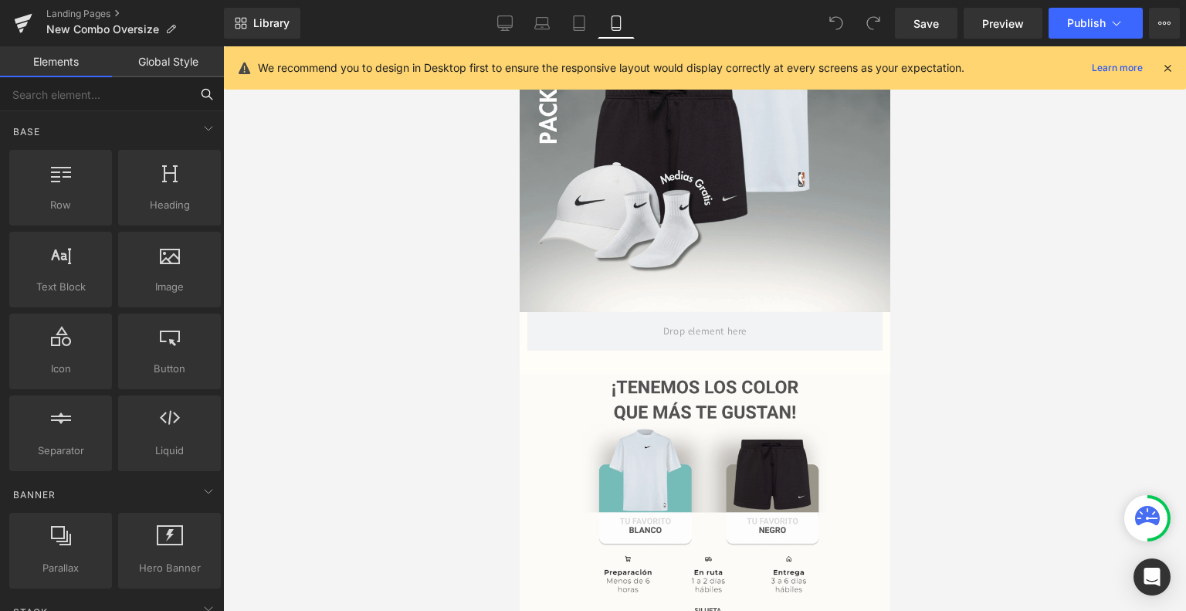
click at [147, 102] on input "text" at bounding box center [95, 94] width 190 height 34
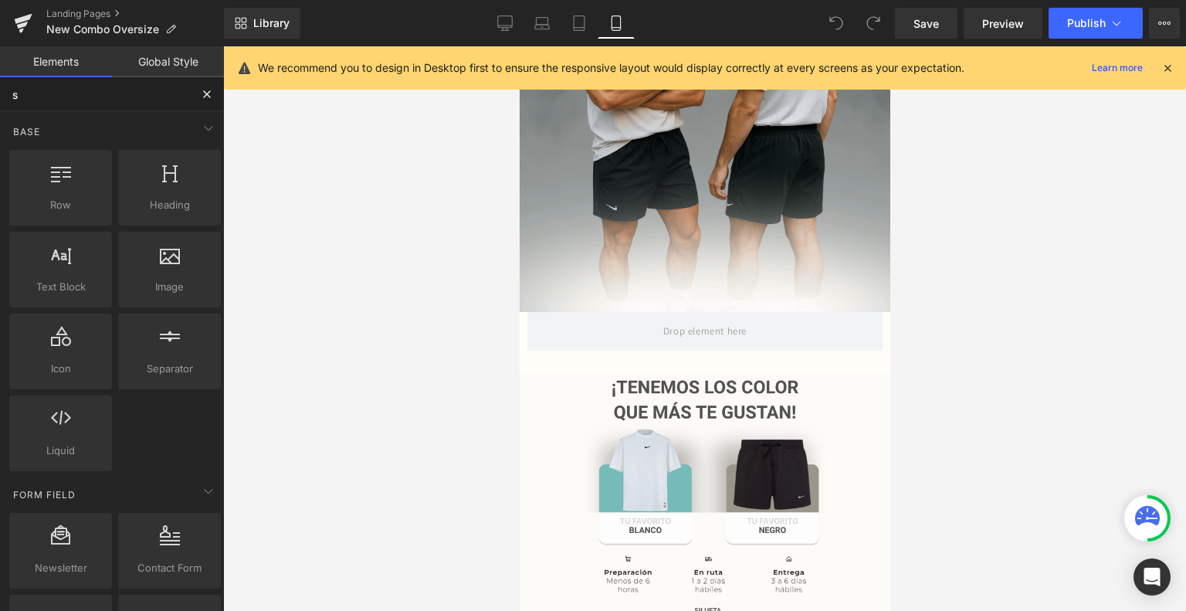
type input "sw"
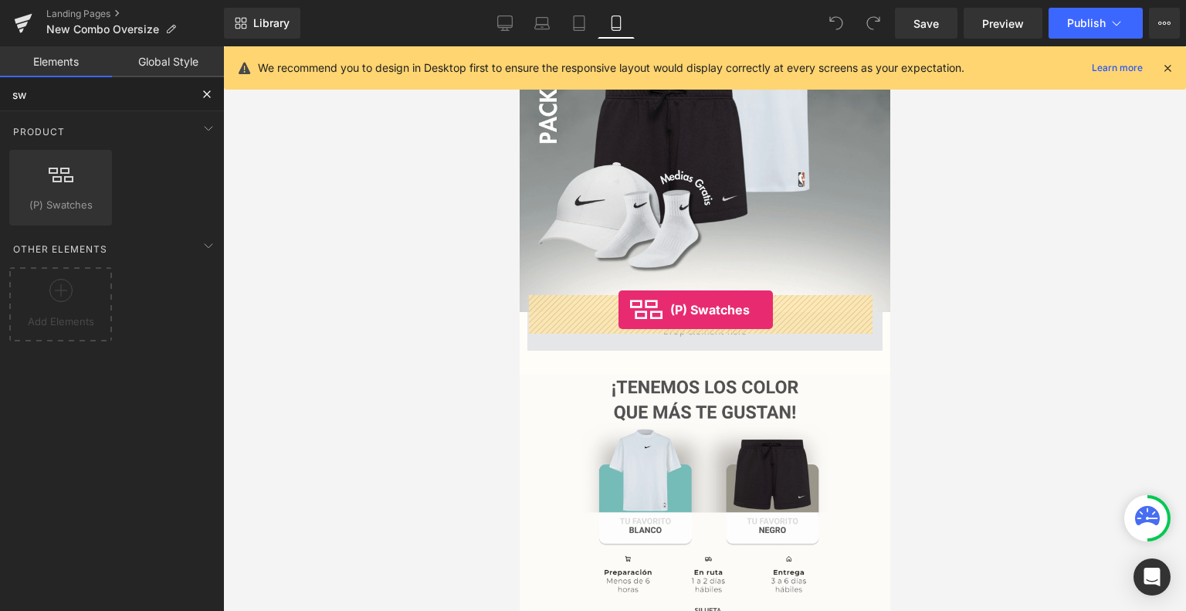
drag, startPoint x: 571, startPoint y: 239, endPoint x: 618, endPoint y: 310, distance: 85.2
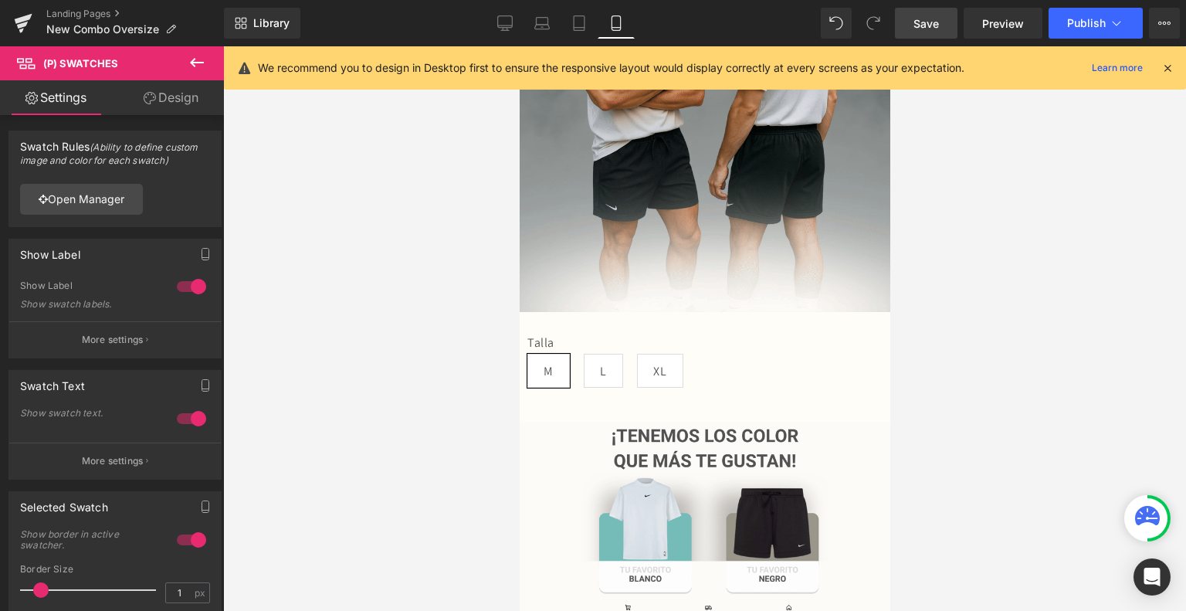
click at [930, 22] on span "Save" at bounding box center [925, 23] width 25 height 16
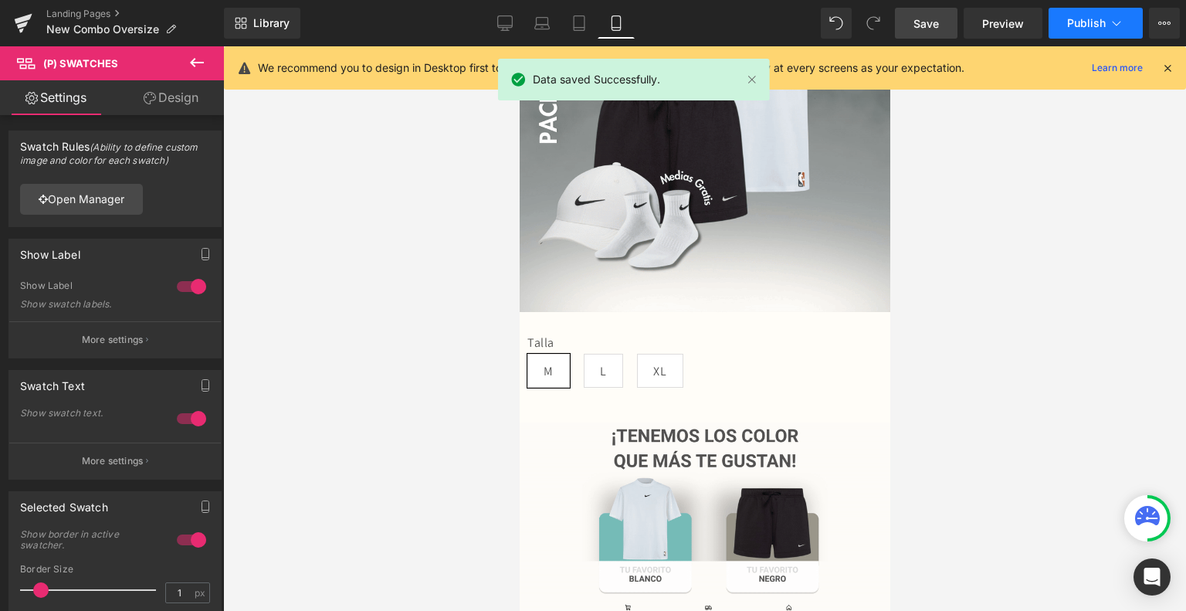
click at [1103, 21] on span "Publish" at bounding box center [1086, 23] width 39 height 12
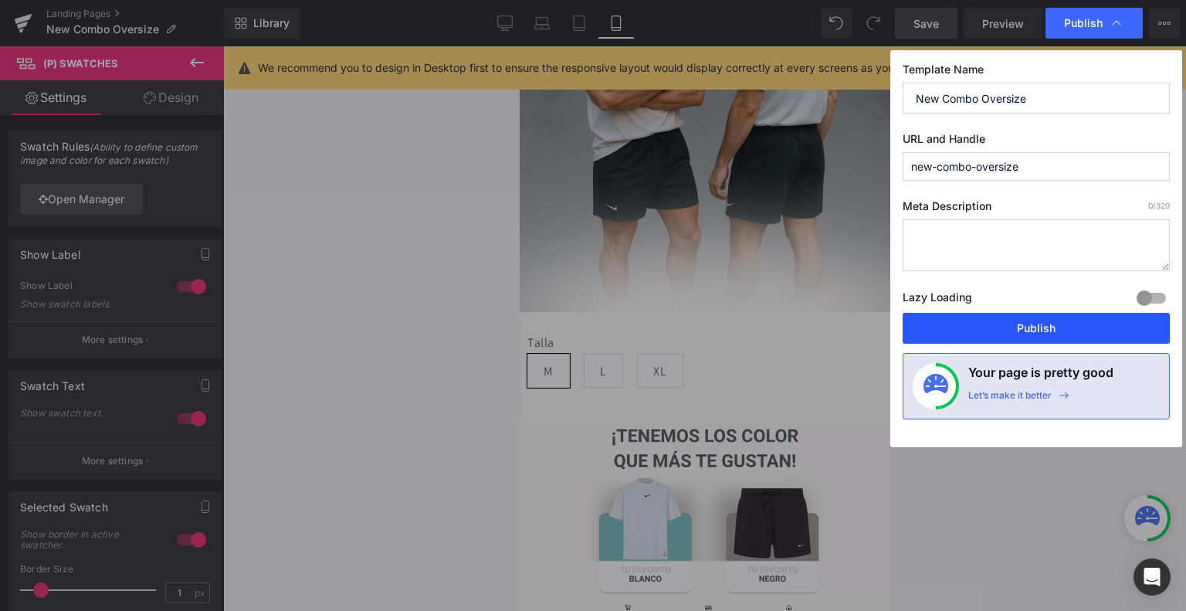
click at [1022, 337] on button "Publish" at bounding box center [1036, 328] width 267 height 31
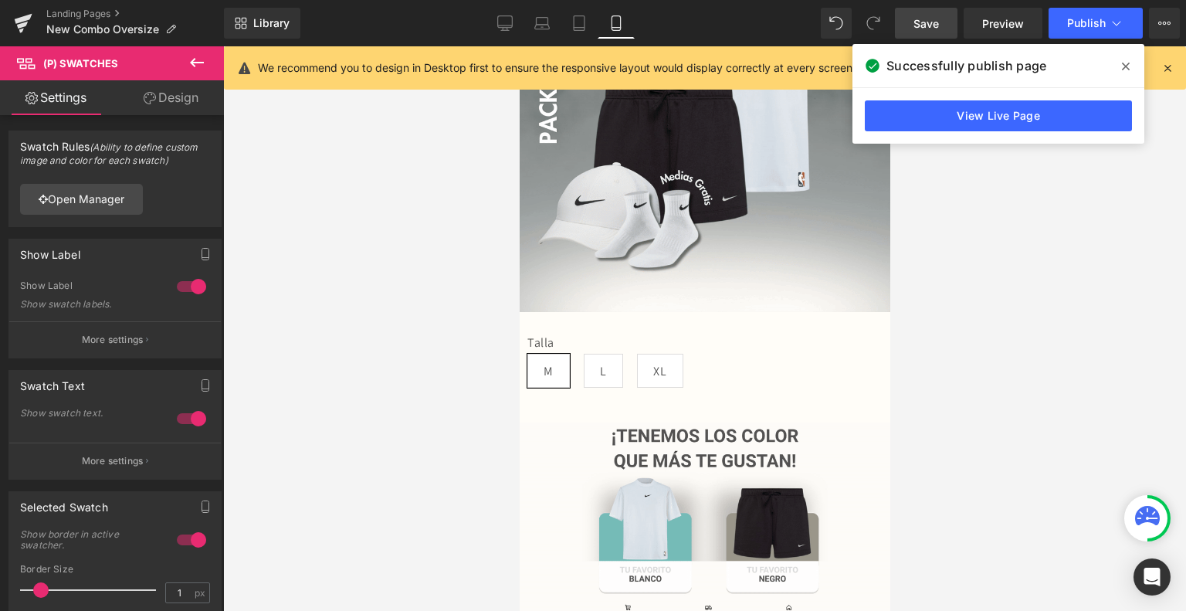
click at [1124, 66] on icon at bounding box center [1126, 66] width 8 height 12
